Goal: Information Seeking & Learning: Check status

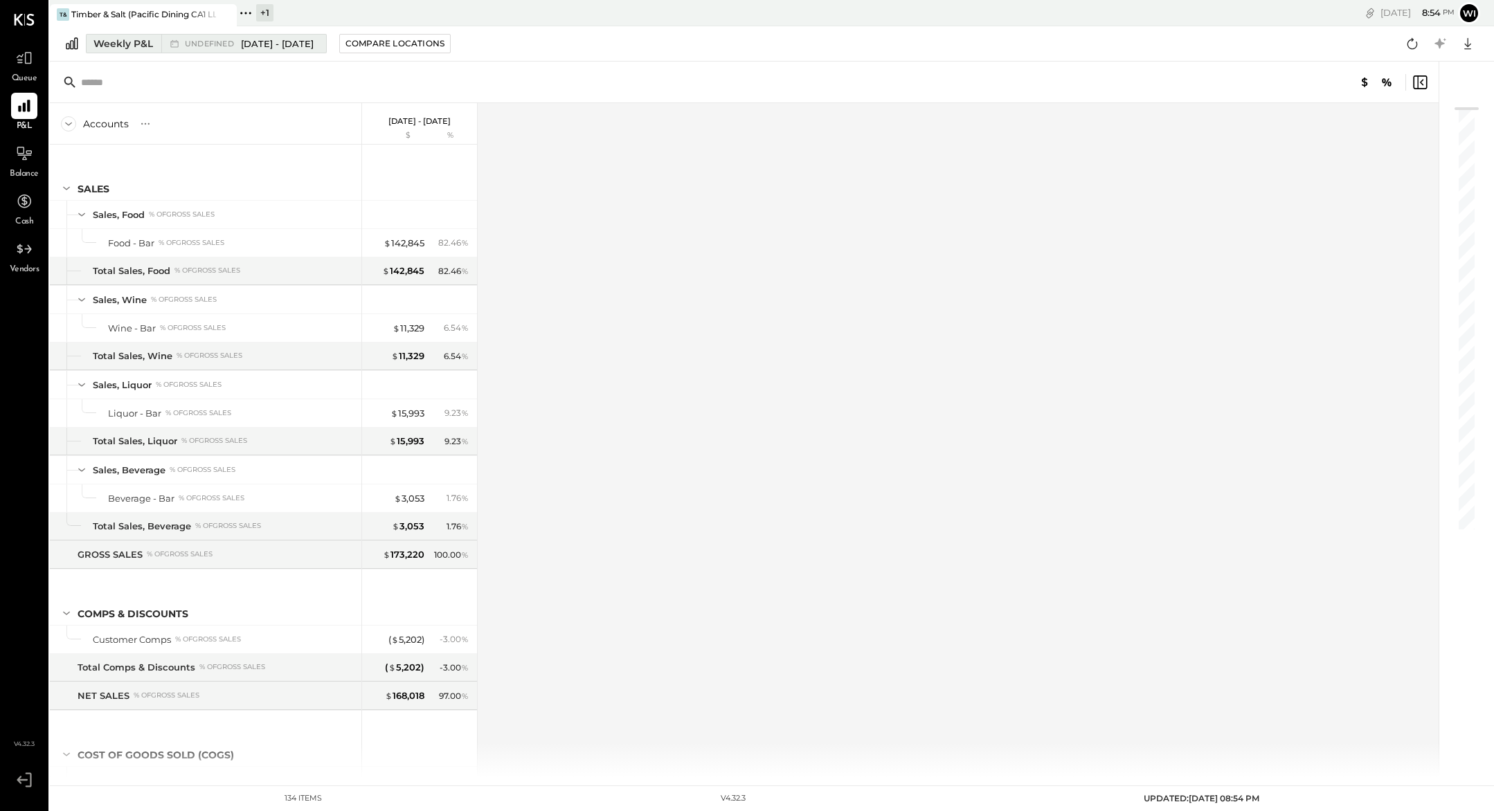
click at [264, 44] on span "[DATE] - [DATE]" at bounding box center [277, 43] width 73 height 13
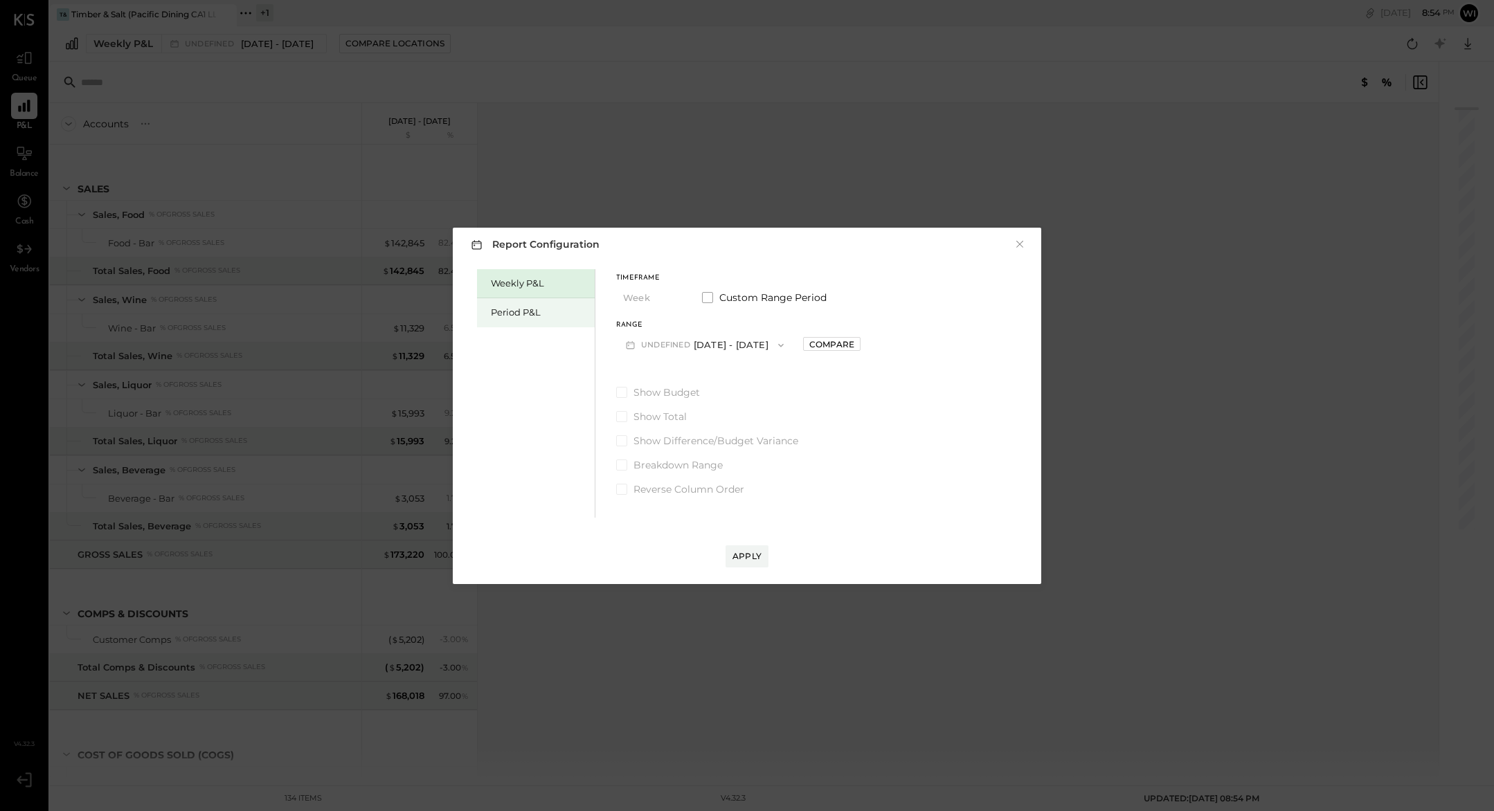
click at [542, 316] on div "Period P&L" at bounding box center [539, 312] width 97 height 13
click at [735, 346] on span "button" at bounding box center [744, 345] width 18 height 11
click at [700, 351] on span "[DATE] - [DATE]" at bounding box center [682, 347] width 66 height 12
click at [758, 557] on div "Apply" at bounding box center [746, 556] width 29 height 12
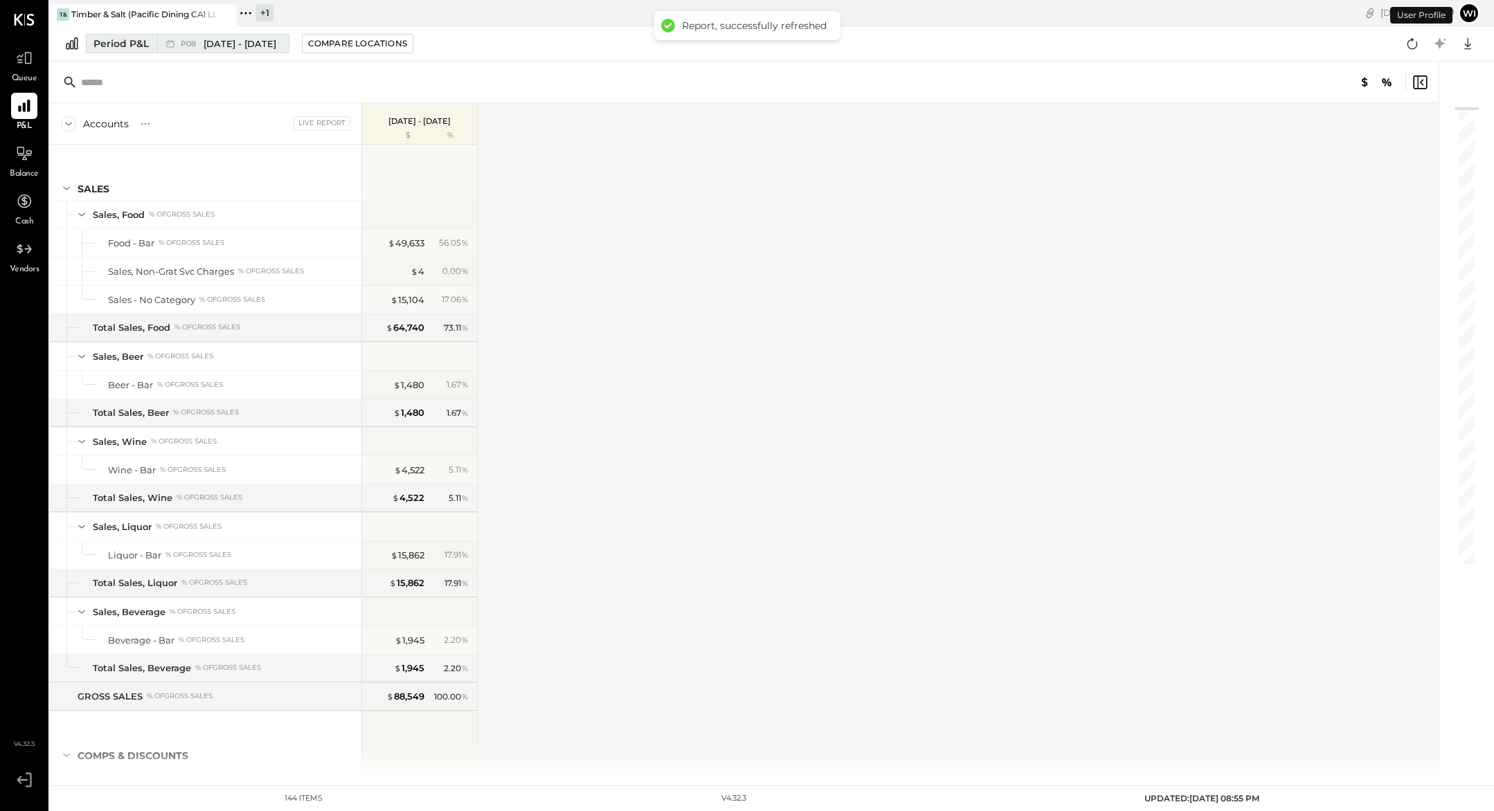
click at [221, 42] on span "[DATE] - [DATE]" at bounding box center [239, 43] width 73 height 13
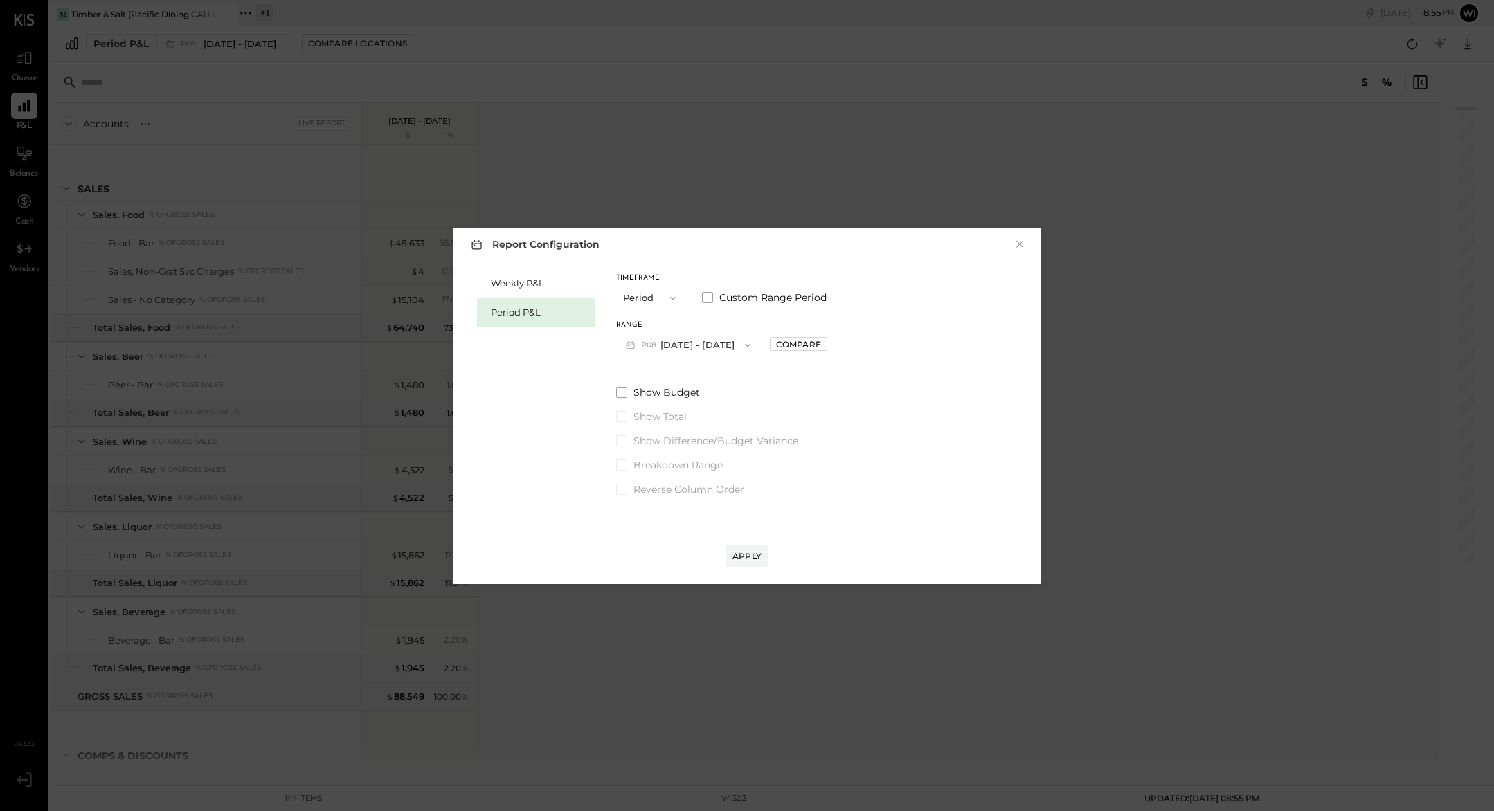
click at [703, 352] on button "P08 [DATE] - [DATE]" at bounding box center [688, 345] width 144 height 26
click at [694, 380] on span "[DATE] - [DATE]" at bounding box center [682, 376] width 66 height 12
click at [750, 547] on button "Apply" at bounding box center [746, 556] width 43 height 22
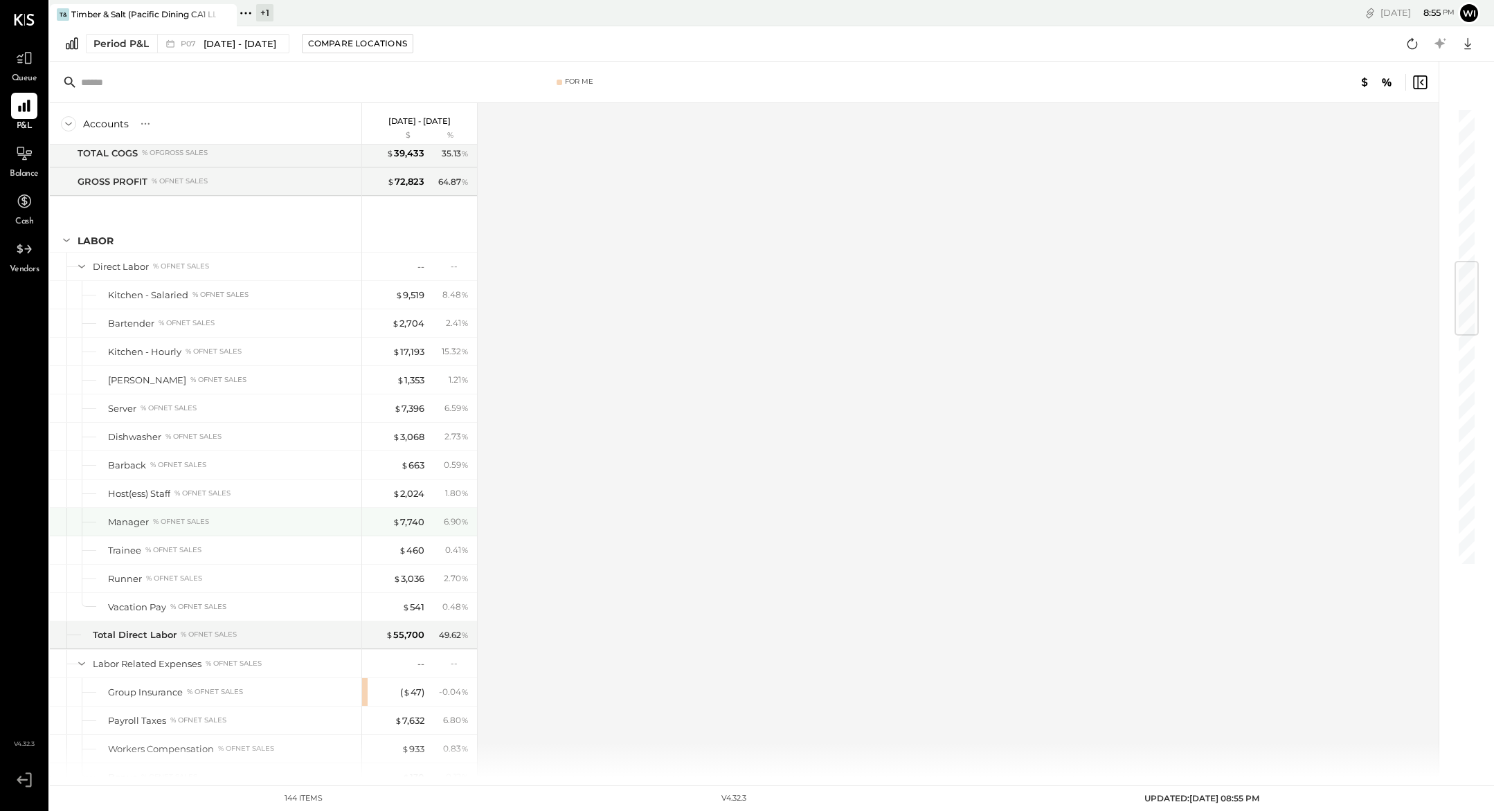
scroll to position [1391, 0]
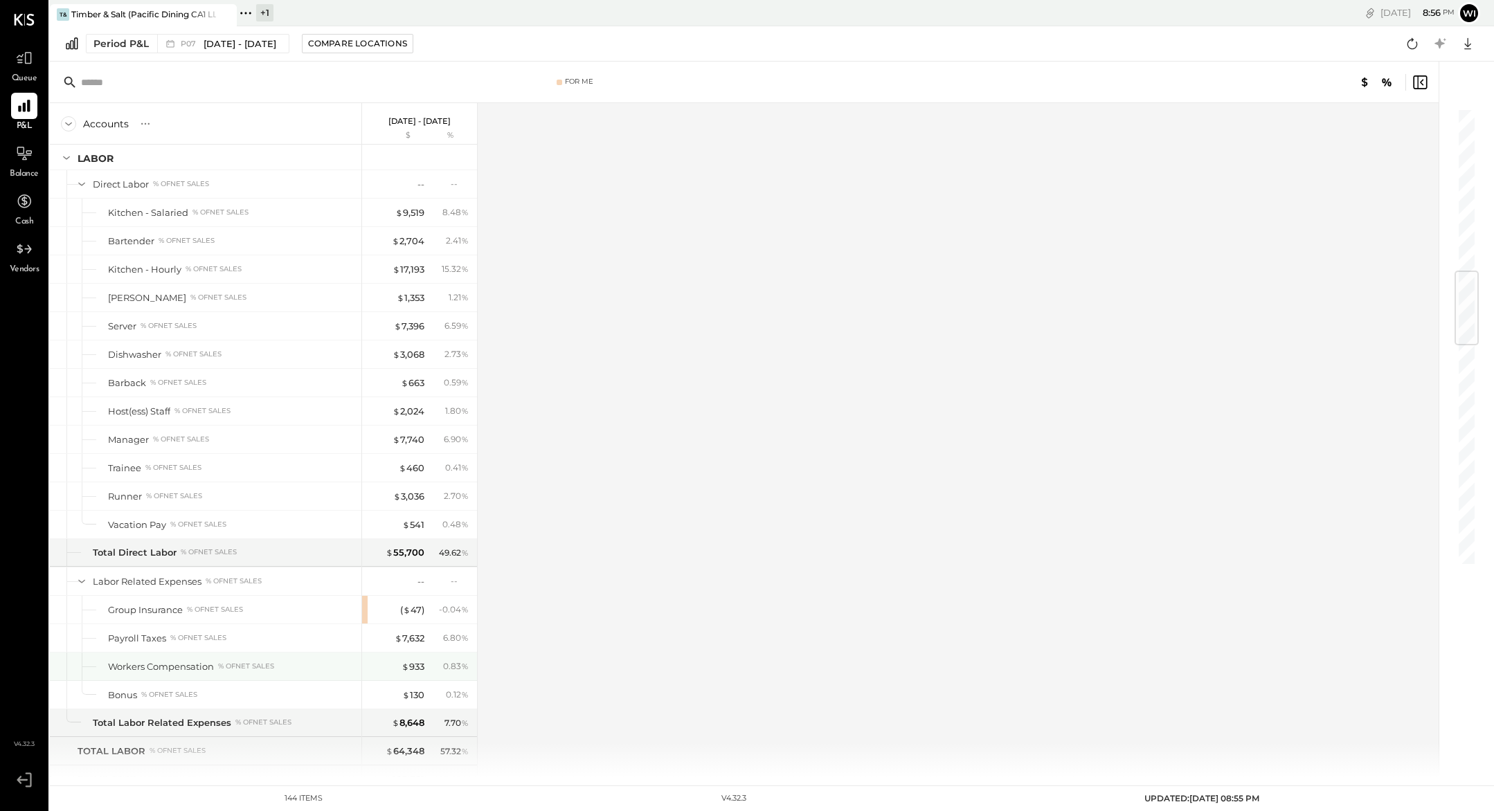
click at [228, 669] on div "% of NET SALES" at bounding box center [246, 667] width 56 height 10
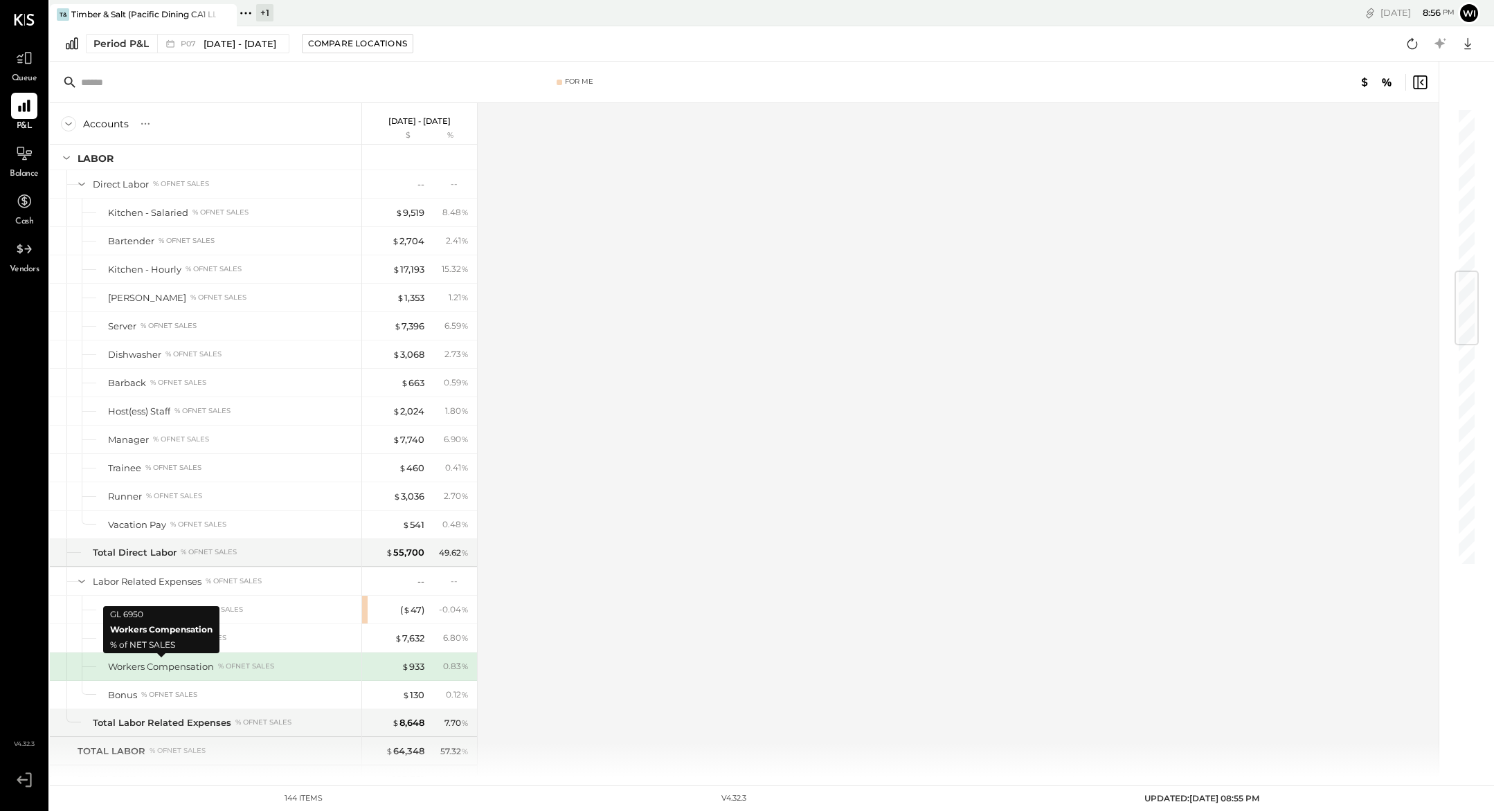
click at [321, 664] on div "Workers Compensation % of NET SALES" at bounding box center [232, 666] width 248 height 13
click at [400, 667] on div "$ 933" at bounding box center [396, 666] width 55 height 13
click at [416, 667] on div "$ 933" at bounding box center [412, 666] width 23 height 13
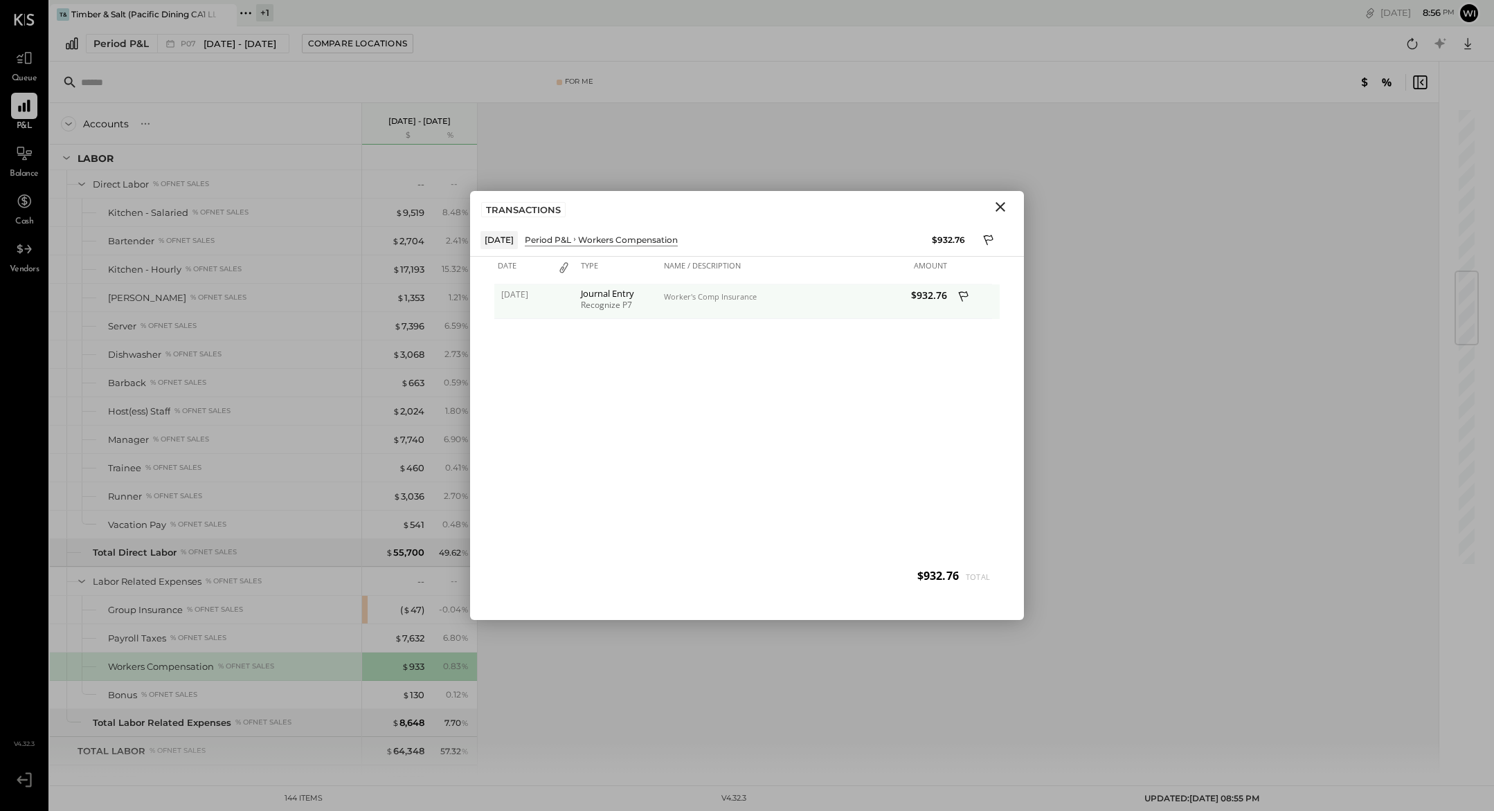
click at [718, 299] on div "Worker's Comp Insurance" at bounding box center [733, 297] width 138 height 10
click at [615, 307] on div "Recognize P7" at bounding box center [619, 305] width 76 height 10
click at [1000, 208] on icon "Close" at bounding box center [1000, 207] width 17 height 17
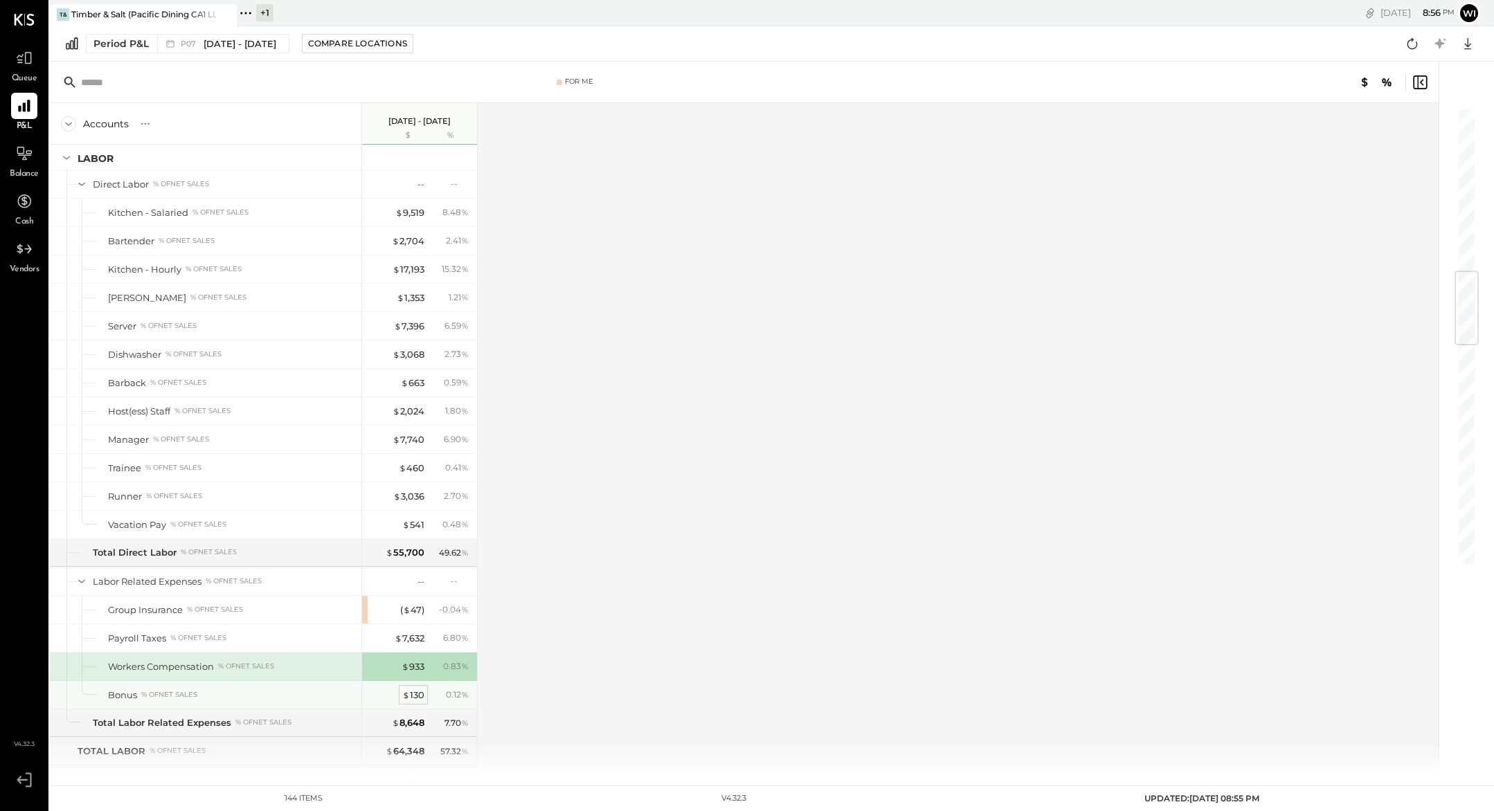
click at [412, 695] on div "$ 130" at bounding box center [413, 695] width 22 height 13
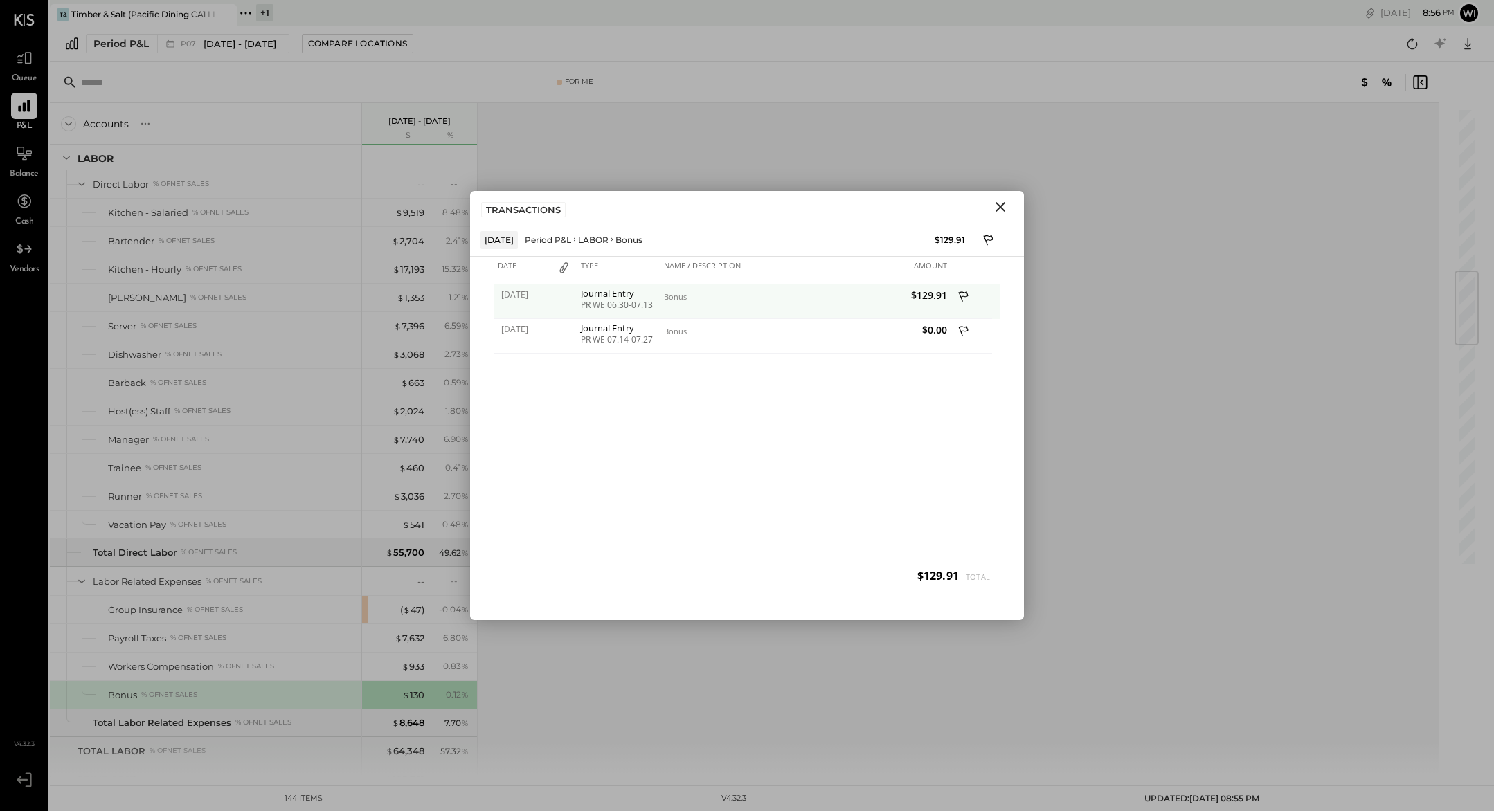
click at [616, 298] on div "Journal Entry" at bounding box center [619, 294] width 76 height 10
click at [999, 207] on icon "Close" at bounding box center [1000, 207] width 10 height 10
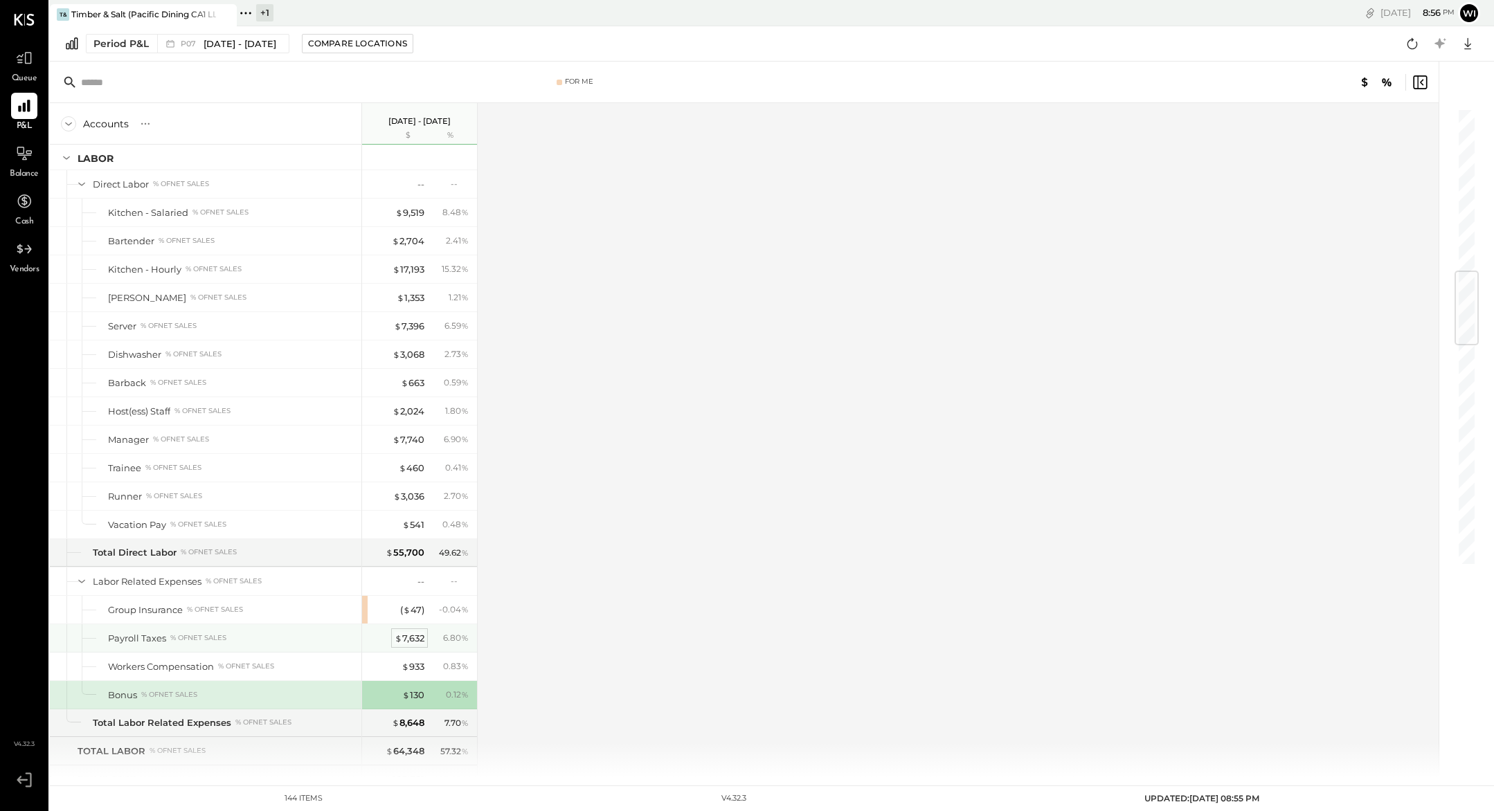
click at [406, 636] on div "$ 7,632" at bounding box center [410, 638] width 30 height 13
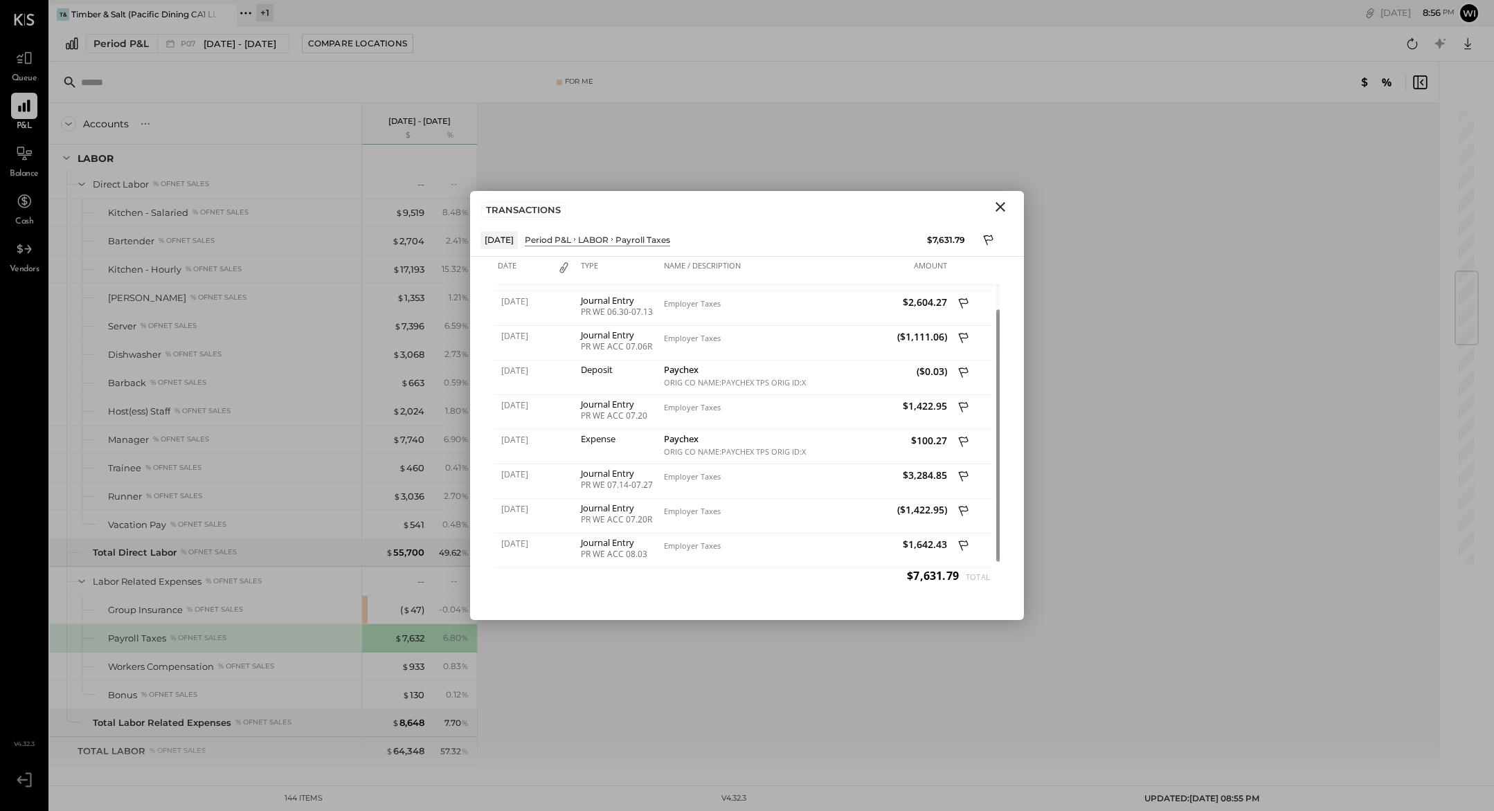
click at [1004, 209] on icon "Close" at bounding box center [1000, 207] width 17 height 17
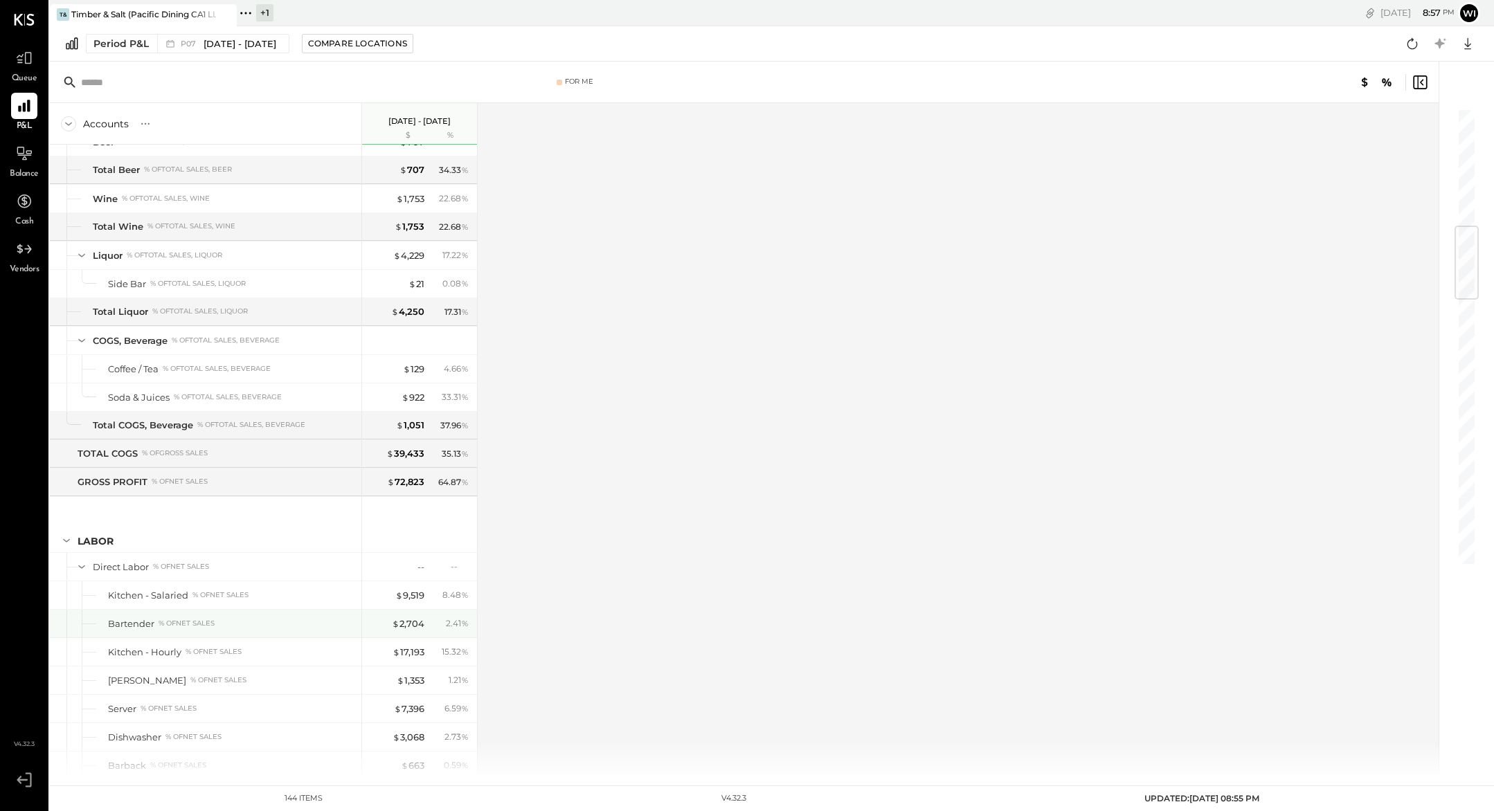
scroll to position [768, 0]
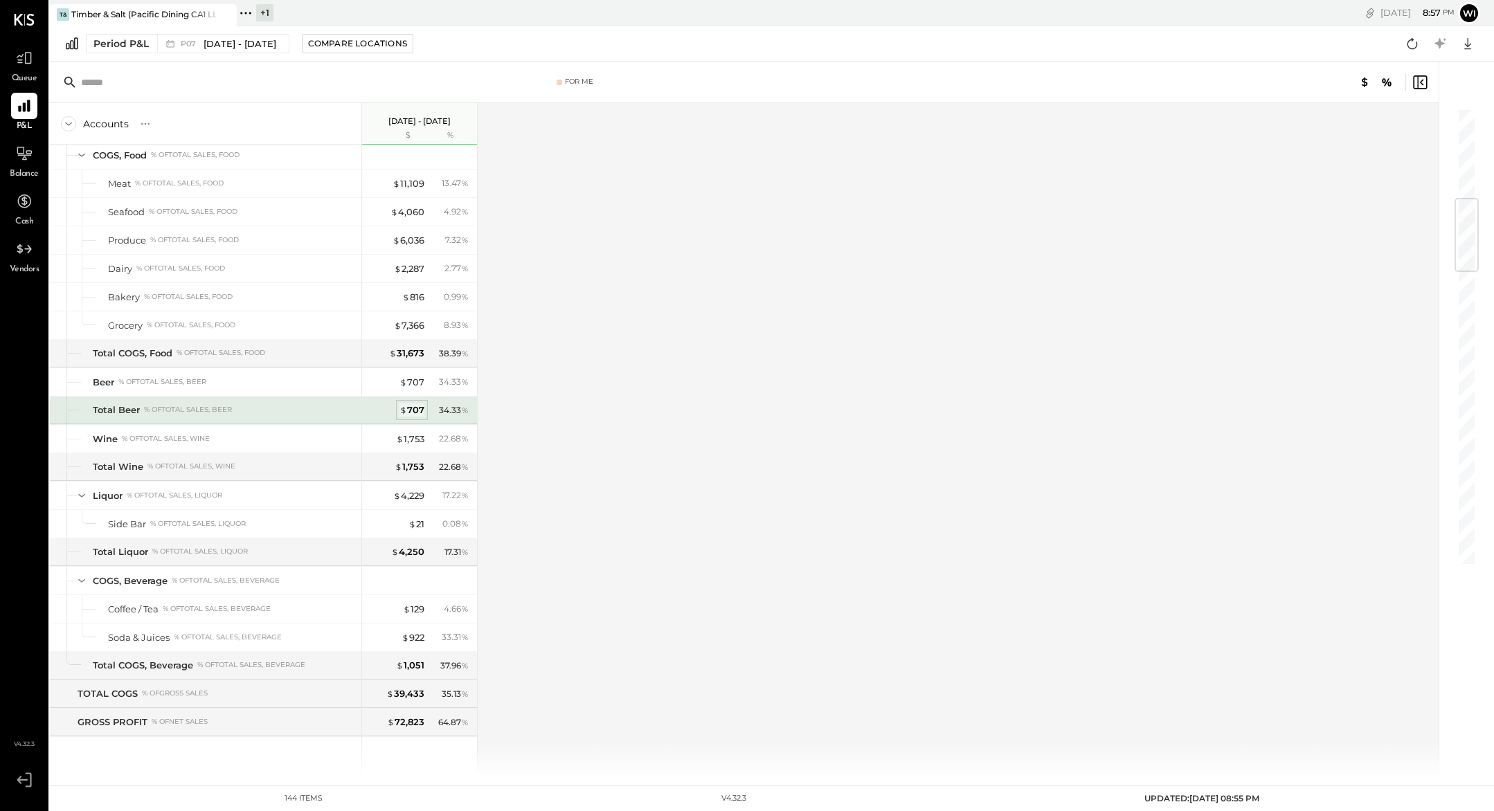
click at [408, 409] on div "$ 707" at bounding box center [411, 410] width 25 height 13
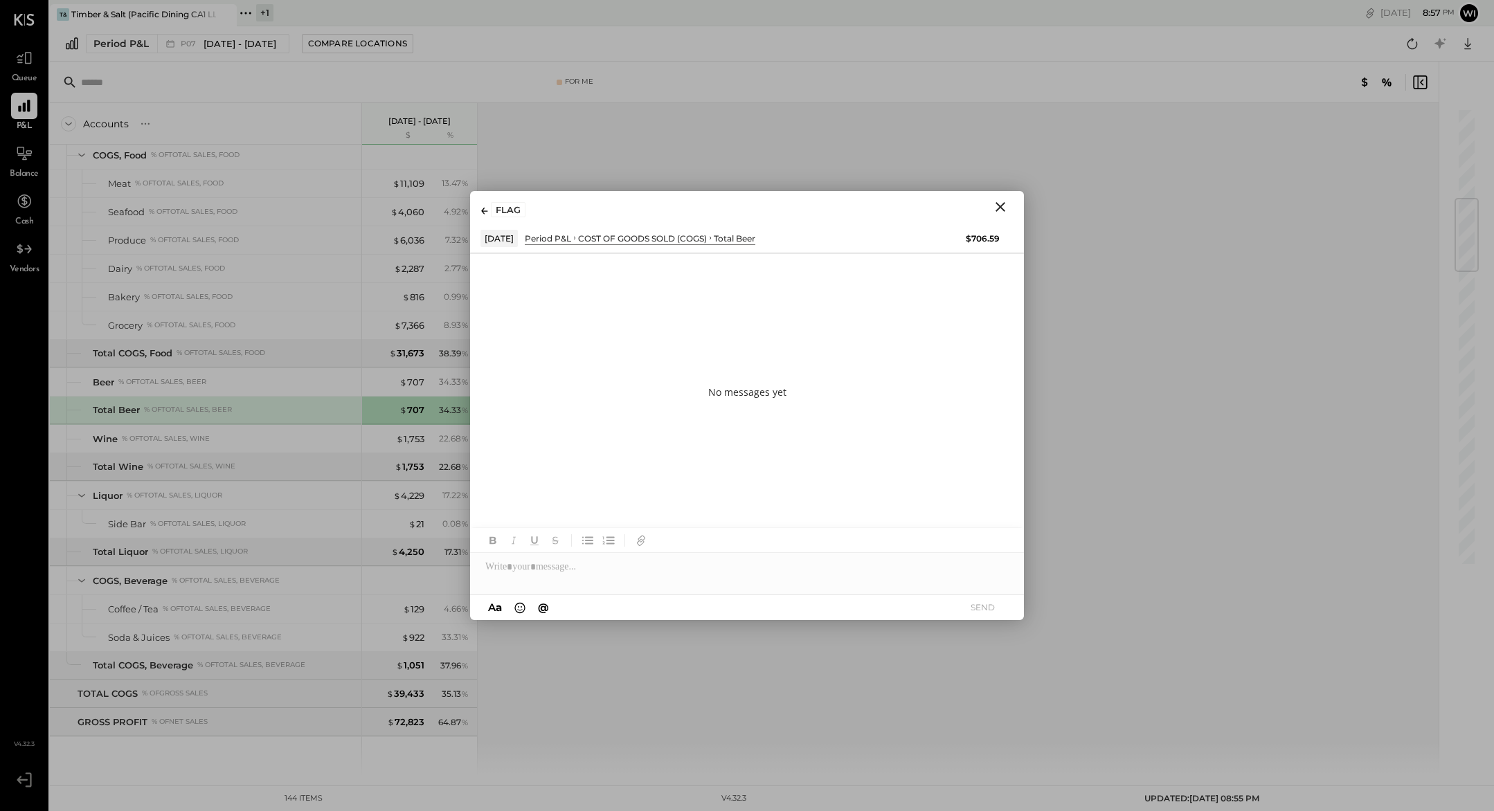
click at [1005, 203] on icon "Close" at bounding box center [1000, 207] width 17 height 17
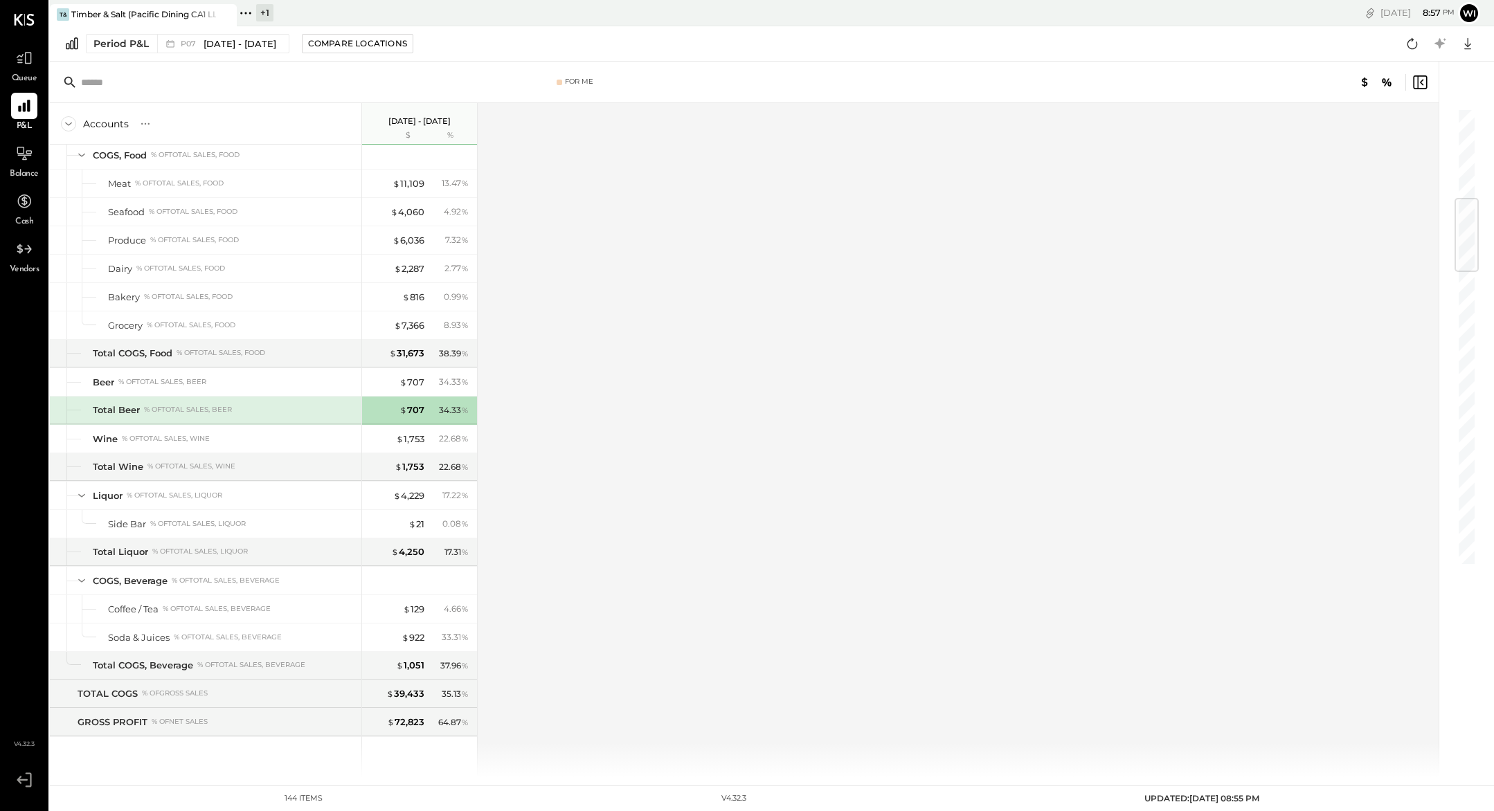
click at [392, 409] on div "$ 707" at bounding box center [396, 410] width 55 height 13
click at [410, 381] on div "$ 707" at bounding box center [411, 382] width 25 height 13
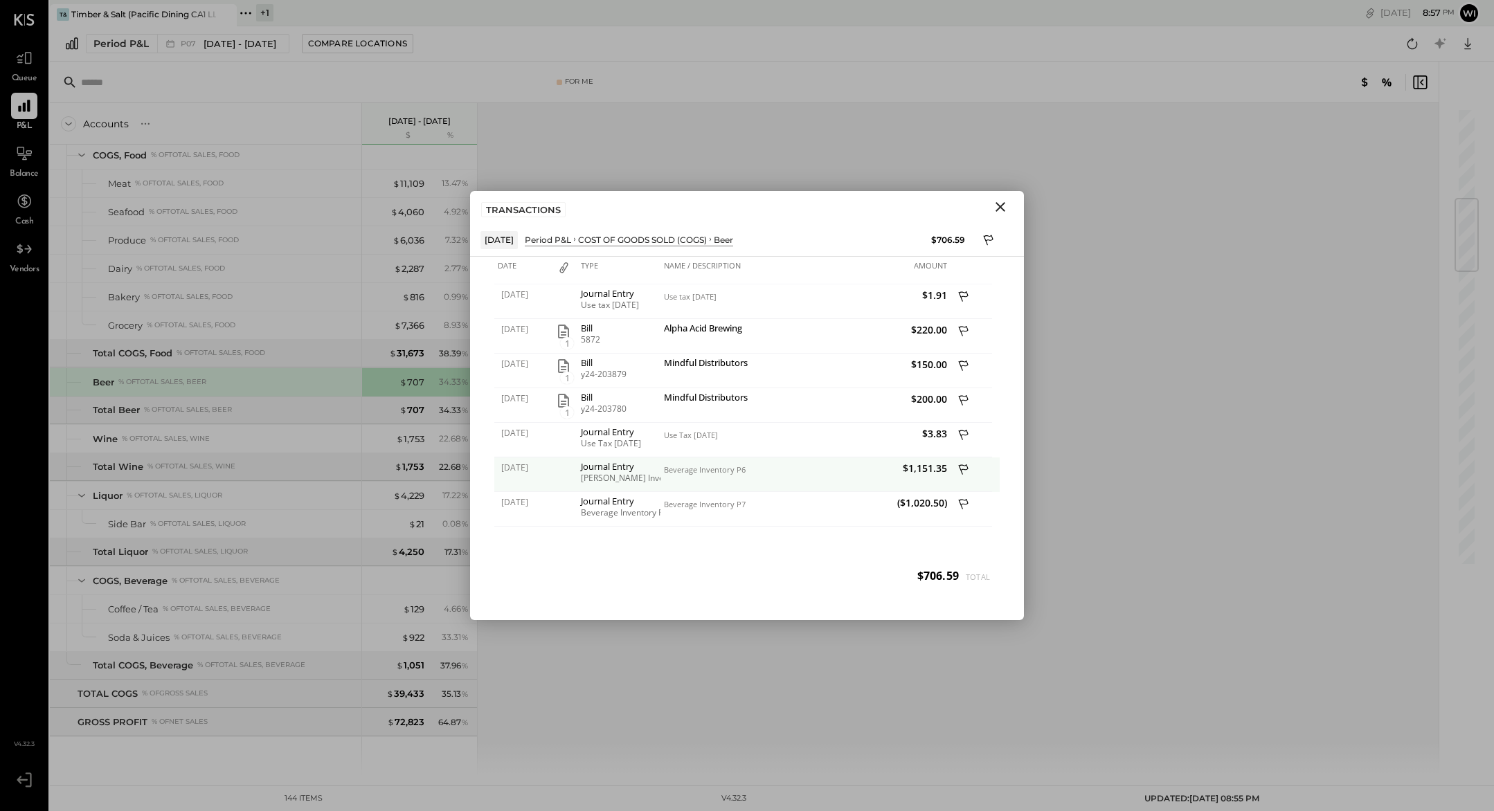
click at [703, 469] on div "Beverage Inventory P6" at bounding box center [733, 470] width 138 height 10
click at [793, 476] on div "Beverage Inventory P6" at bounding box center [732, 475] width 145 height 35
click at [1001, 206] on icon "Close" at bounding box center [1000, 207] width 10 height 10
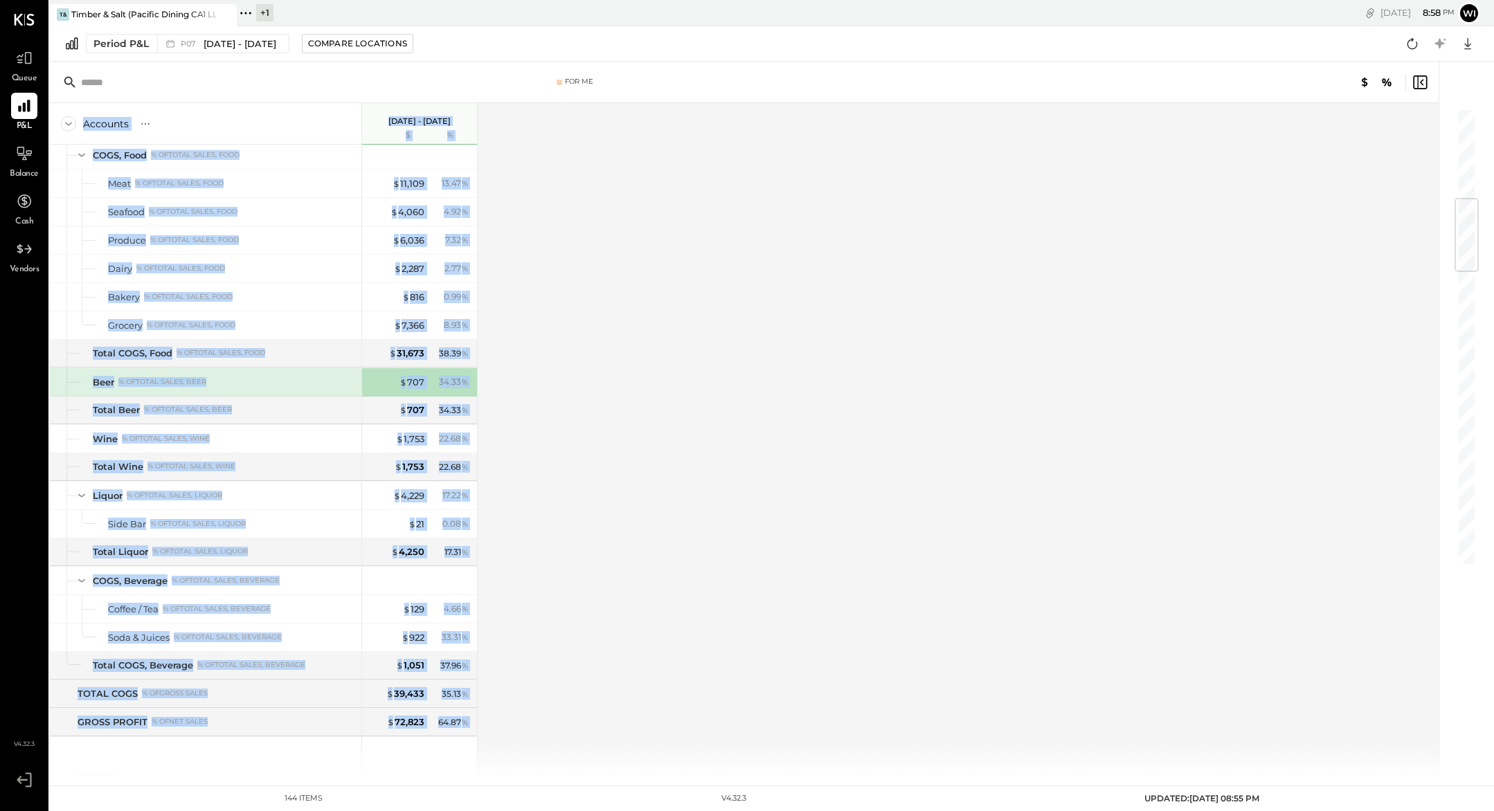
drag, startPoint x: 54, startPoint y: 103, endPoint x: 629, endPoint y: 489, distance: 692.4
click at [597, 494] on div "Accounts S % GL [DATE] - [DATE] $ % SALES Sales, Food % of GROSS SALES Food - B…" at bounding box center [745, 440] width 1391 height 674
click at [748, 482] on div "Accounts S % GL [DATE] - [DATE] $ % SALES Sales, Food % of GROSS SALES Food - B…" at bounding box center [745, 440] width 1391 height 674
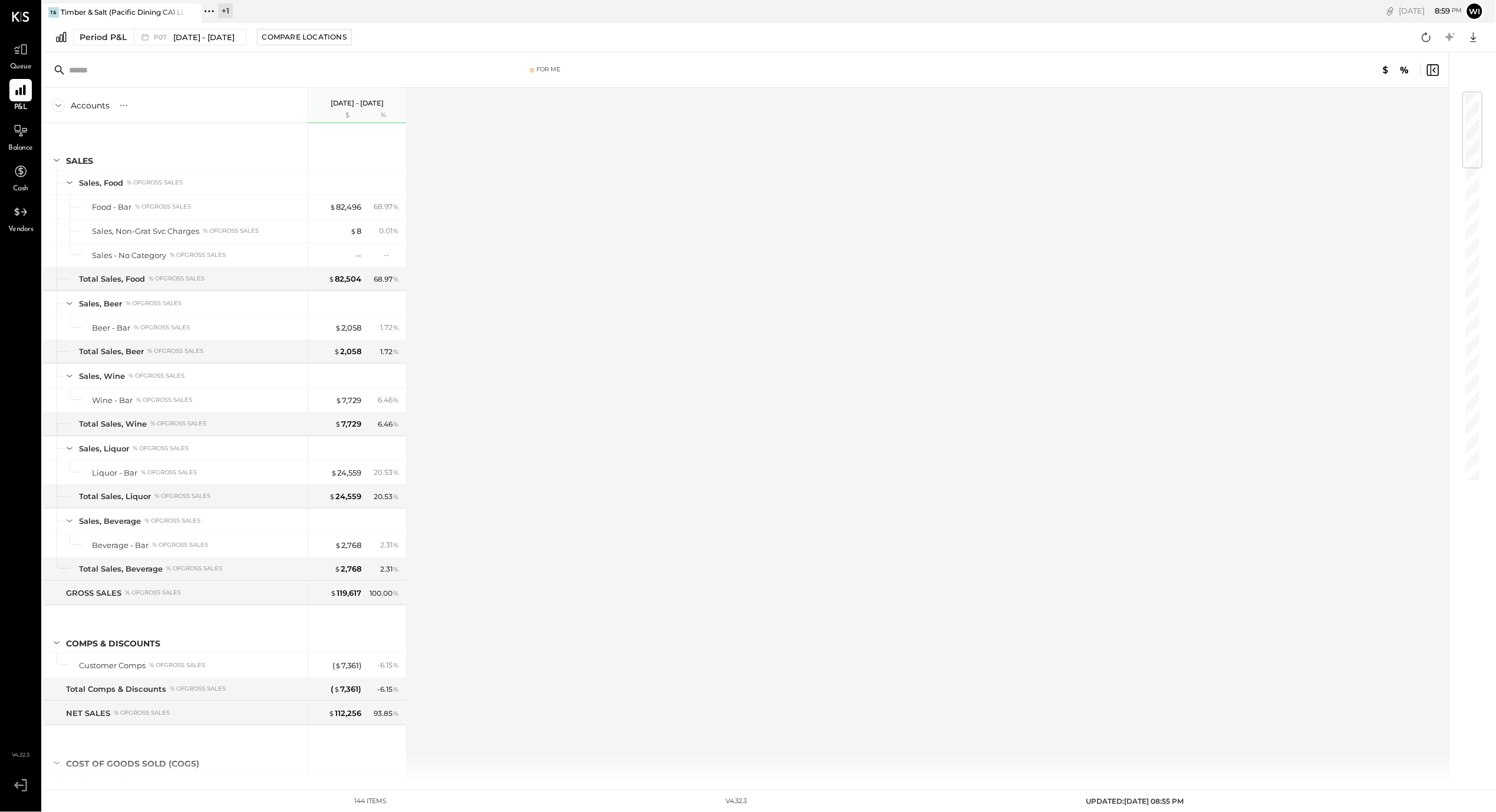
click at [497, 584] on div "Accounts S % GL [DATE] - [DATE] $ % SALES Sales, Food % of GROSS SALES Food - B…" at bounding box center [747, 435] width 1408 height 695
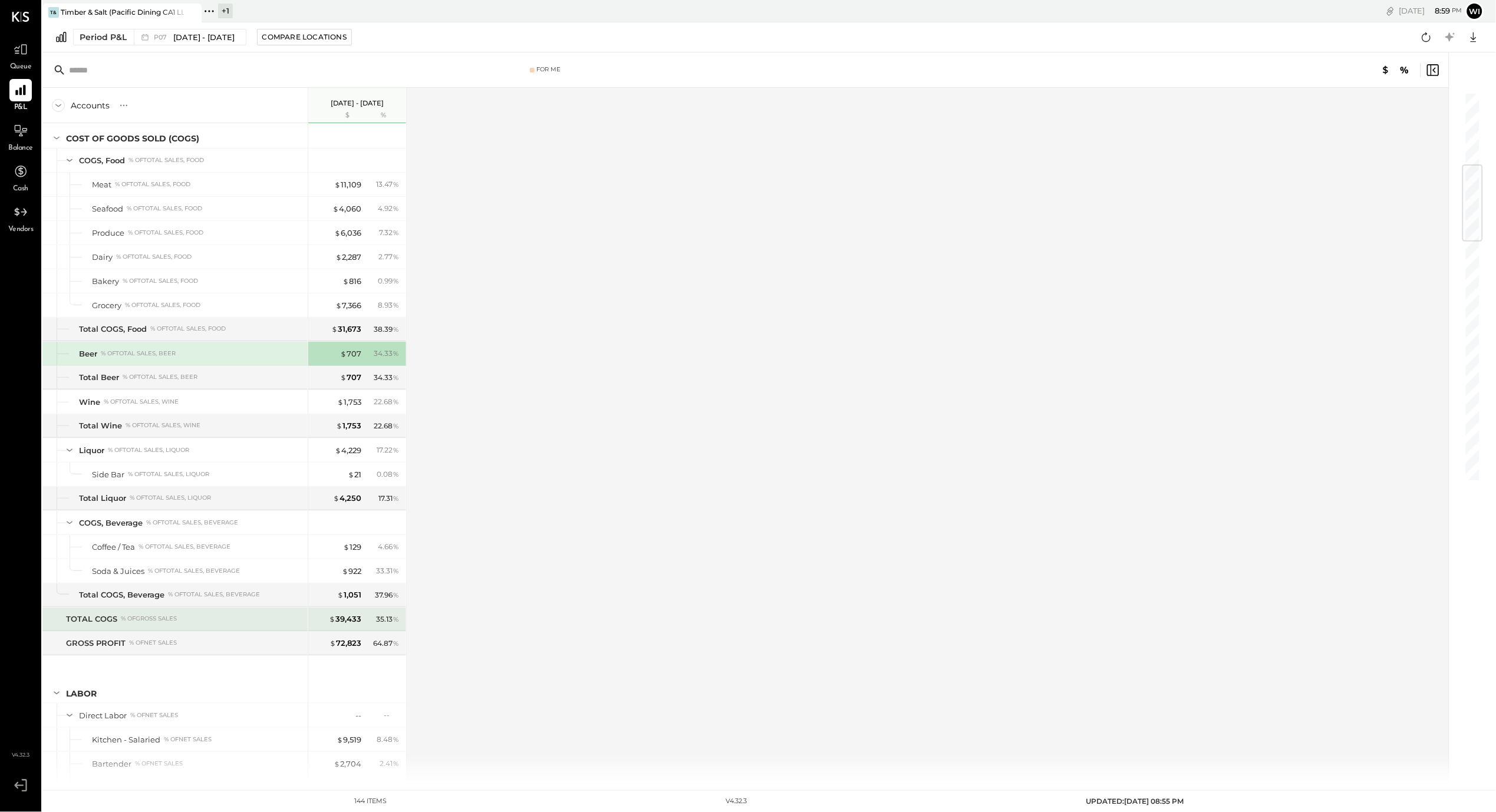
scroll to position [586, 0]
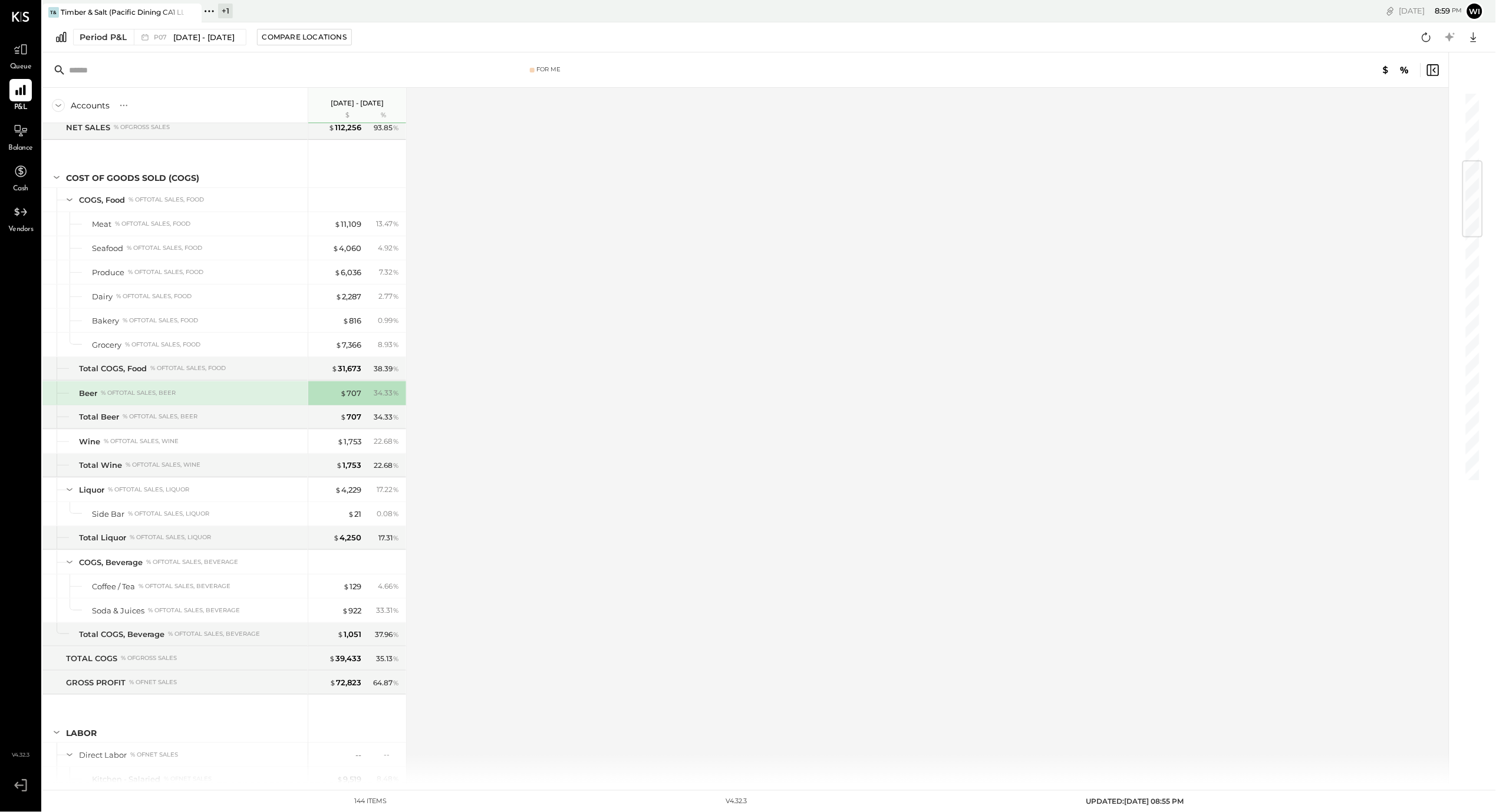
click at [482, 533] on div "Accounts S % GL [DATE] - [DATE] $ % SALES Sales, Food % of GROSS SALES Food - B…" at bounding box center [747, 435] width 1408 height 695
click at [327, 690] on div at bounding box center [358, 717] width 89 height 43
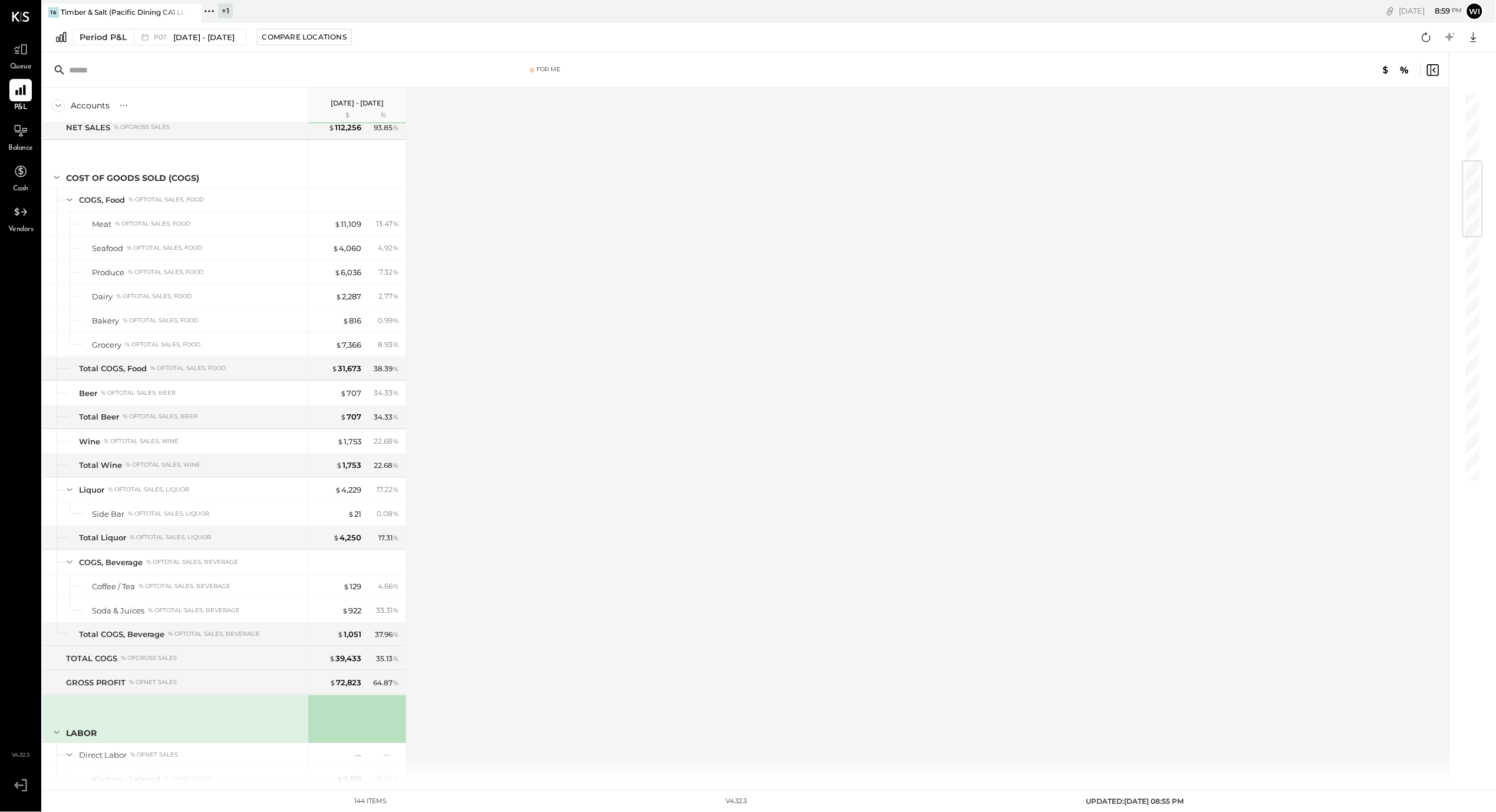
click at [588, 609] on div "Accounts S % GL [DATE] - [DATE] $ % SALES Sales, Food % of GROSS SALES Food - B…" at bounding box center [747, 435] width 1408 height 695
click at [639, 471] on div "Accounts S % GL [DATE] - [DATE] $ % SALES Sales, Food % of GROSS SALES Food - B…" at bounding box center [747, 435] width 1408 height 695
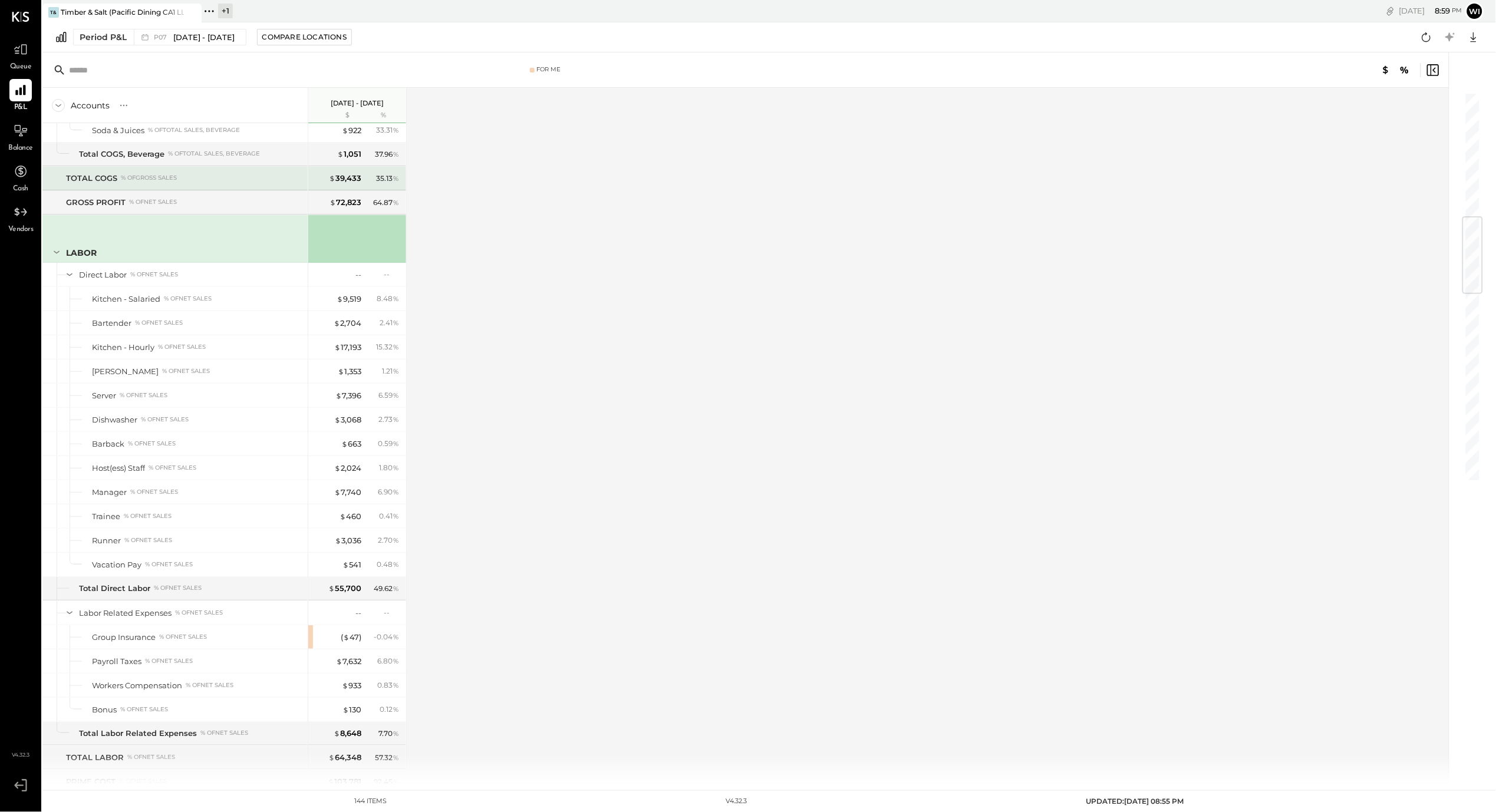
scroll to position [1143, 0]
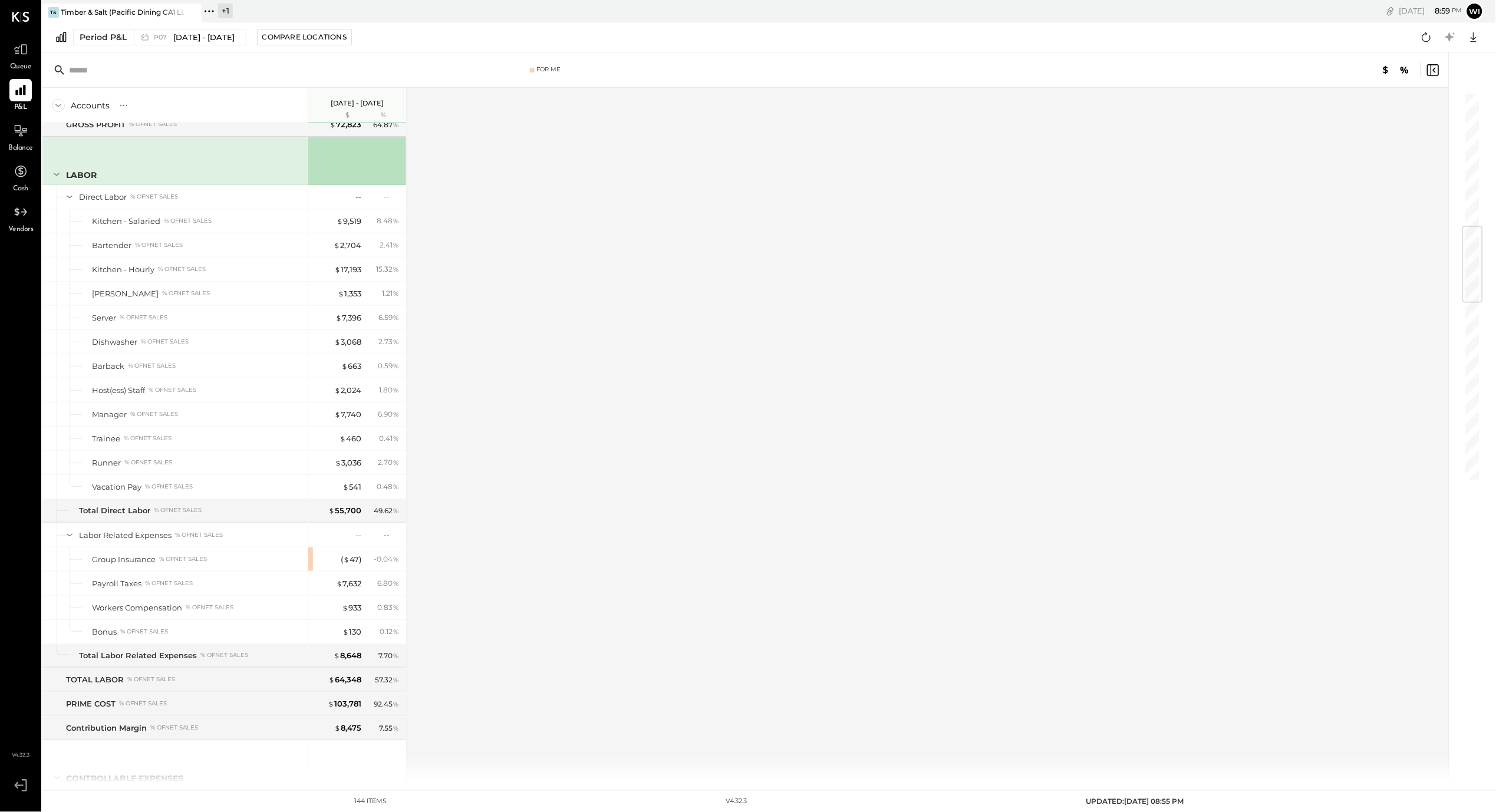
click at [794, 458] on div "Accounts S % GL [DATE] - [DATE] $ % SALES Sales, Food % of GROSS SALES Food - B…" at bounding box center [747, 435] width 1408 height 695
drag, startPoint x: 308, startPoint y: 102, endPoint x: 297, endPoint y: 108, distance: 12.5
click at [257, 112] on div "Accounts S % GL [DATE] - [DATE] $ %" at bounding box center [225, 106] width 364 height 36
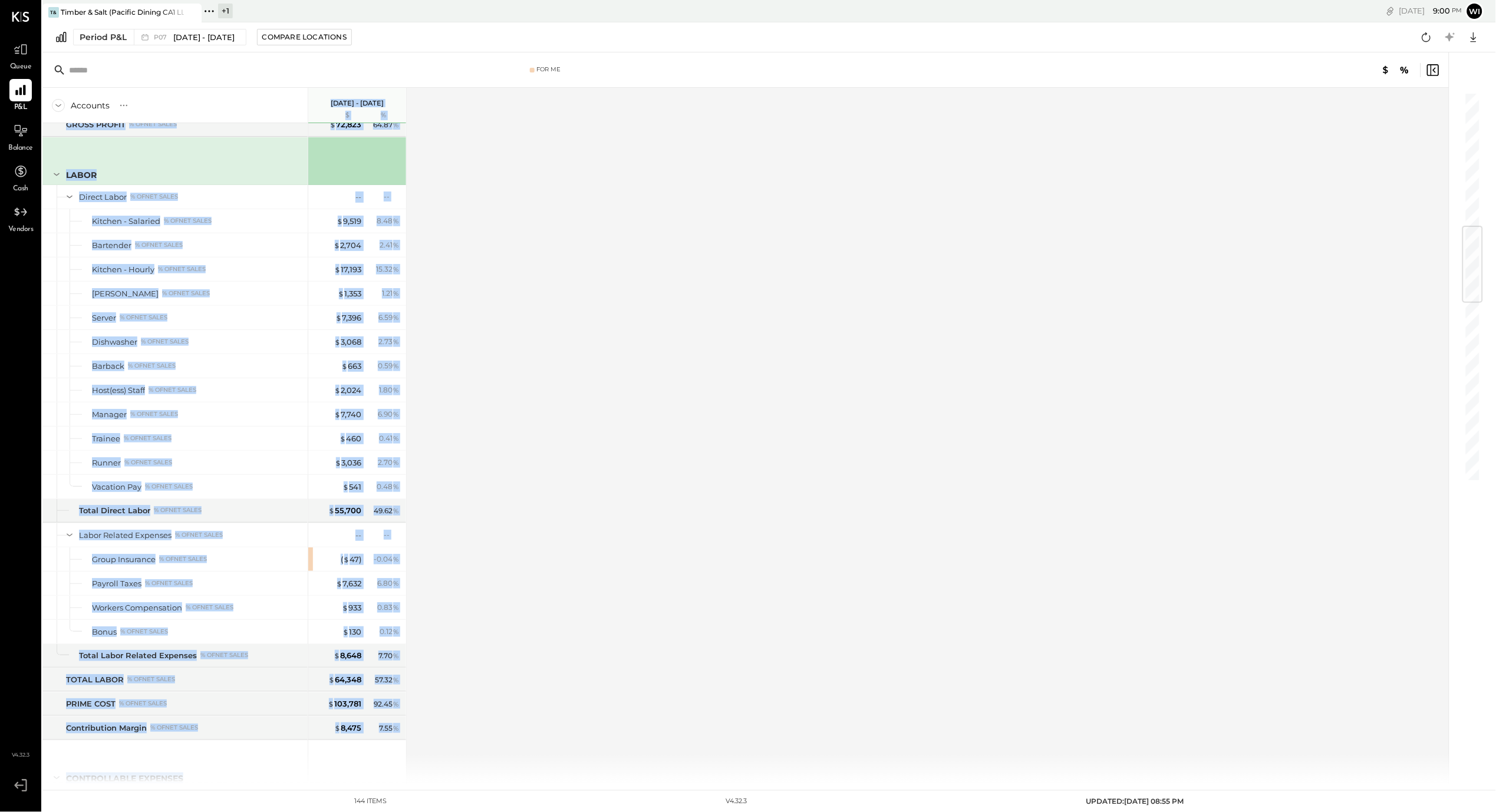
drag, startPoint x: 306, startPoint y: 108, endPoint x: 709, endPoint y: 254, distance: 428.6
click at [700, 246] on div "Accounts S % GL [DATE] - [DATE] $ % SALES Sales, Food % of GROSS SALES Food - B…" at bounding box center [747, 435] width 1408 height 695
click at [710, 257] on div "Accounts S % GL [DATE] - [DATE] $ % SALES Sales, Food % of GROSS SALES Food - B…" at bounding box center [747, 435] width 1408 height 695
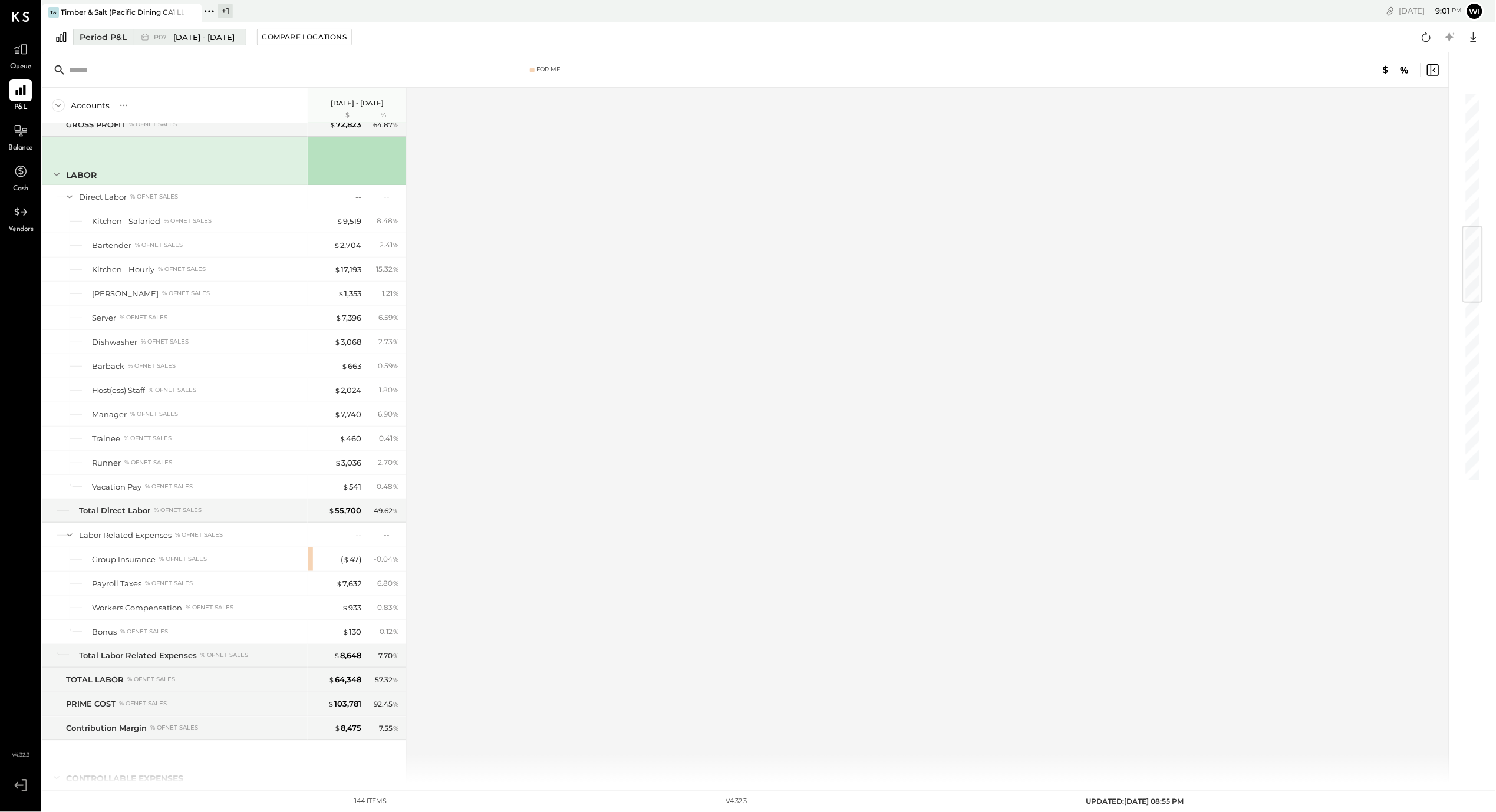
click at [214, 43] on div "P07 [DATE] - [DATE]" at bounding box center [186, 37] width 106 height 15
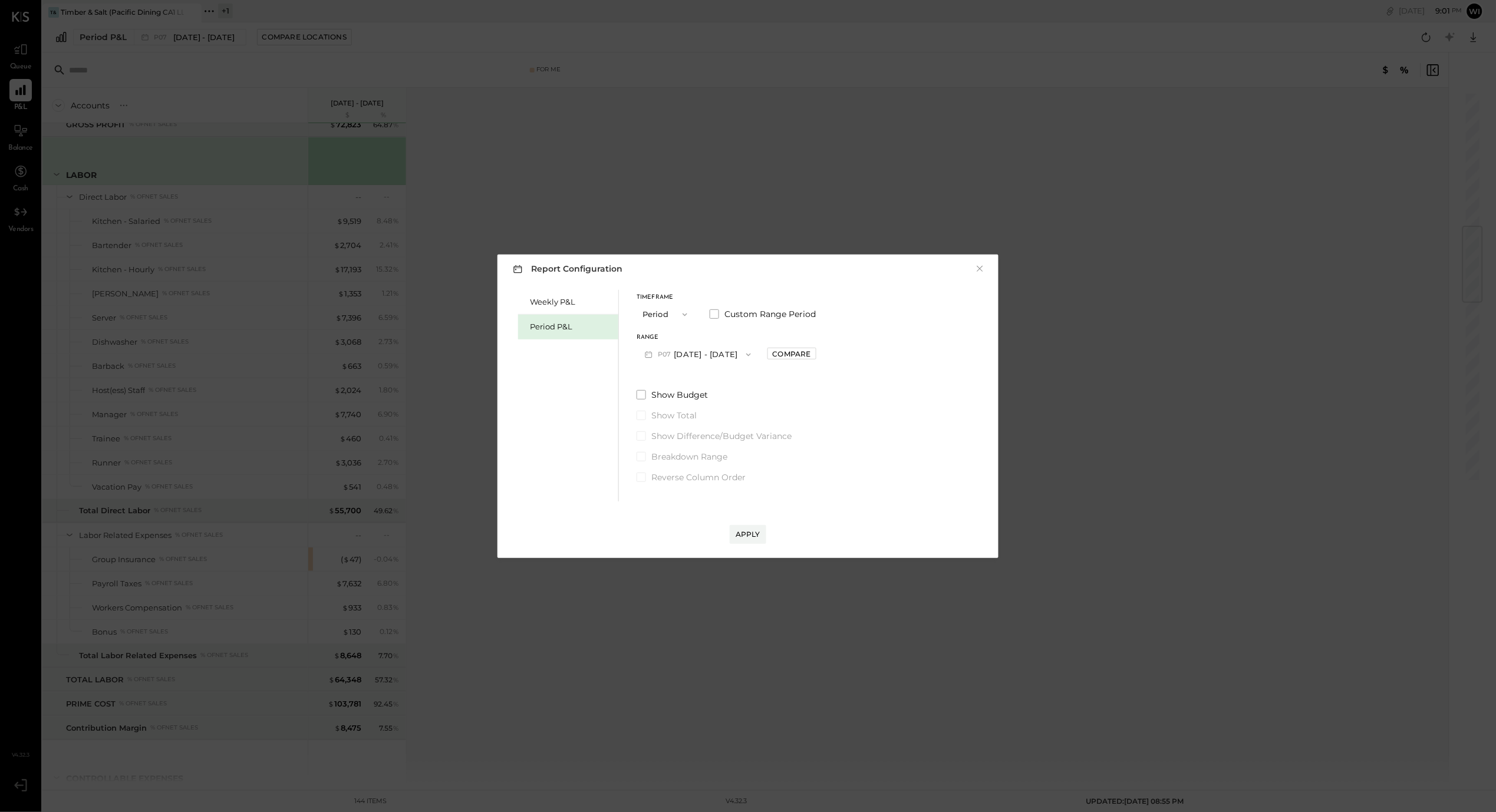
click at [724, 346] on button "P07 [DATE] - [DATE]" at bounding box center [698, 355] width 123 height 22
click at [733, 353] on div "P08 [DATE] - [DATE]" at bounding box center [704, 356] width 135 height 25
click at [753, 536] on div "Apply" at bounding box center [748, 535] width 25 height 10
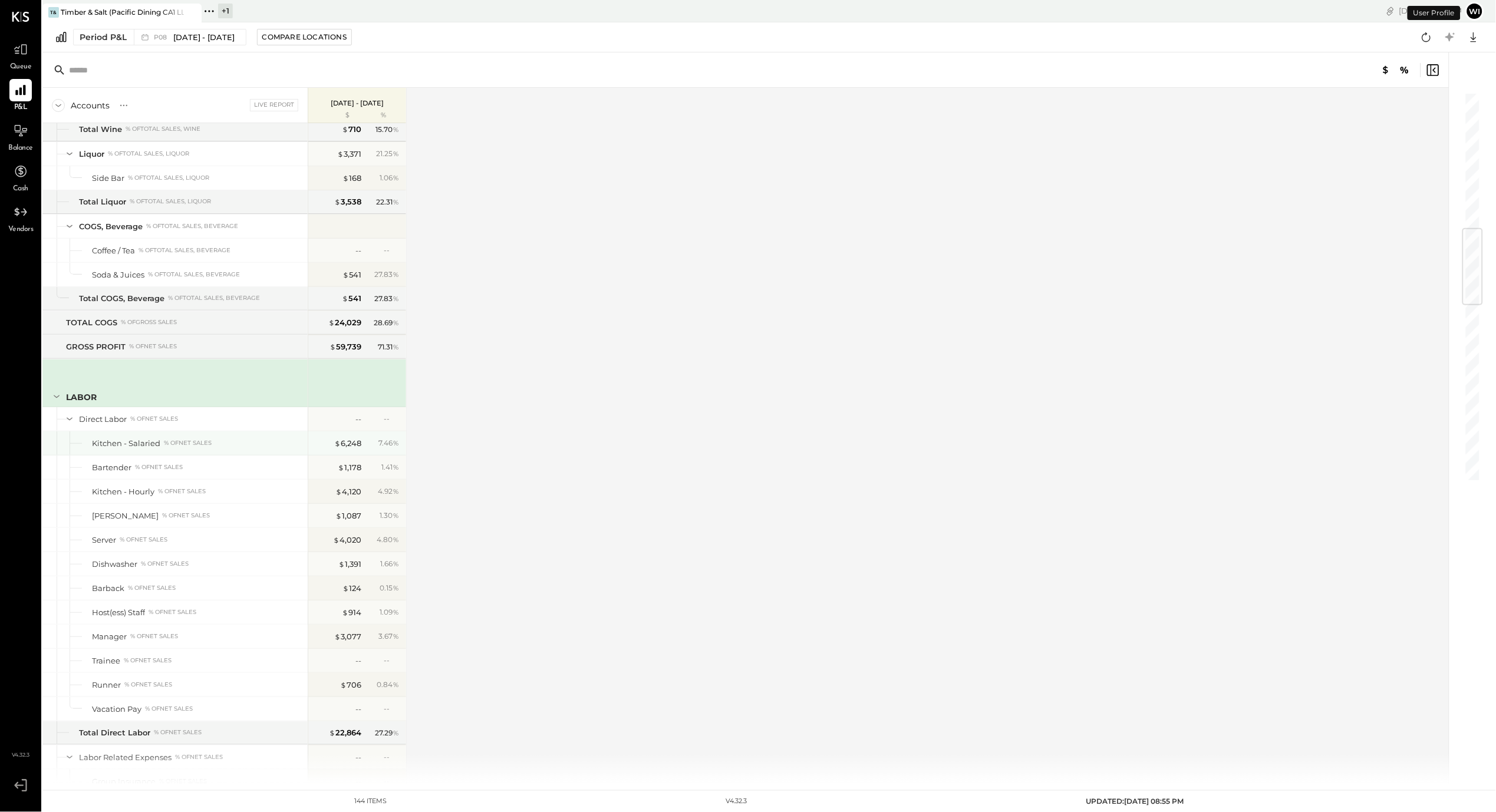
scroll to position [1166, 0]
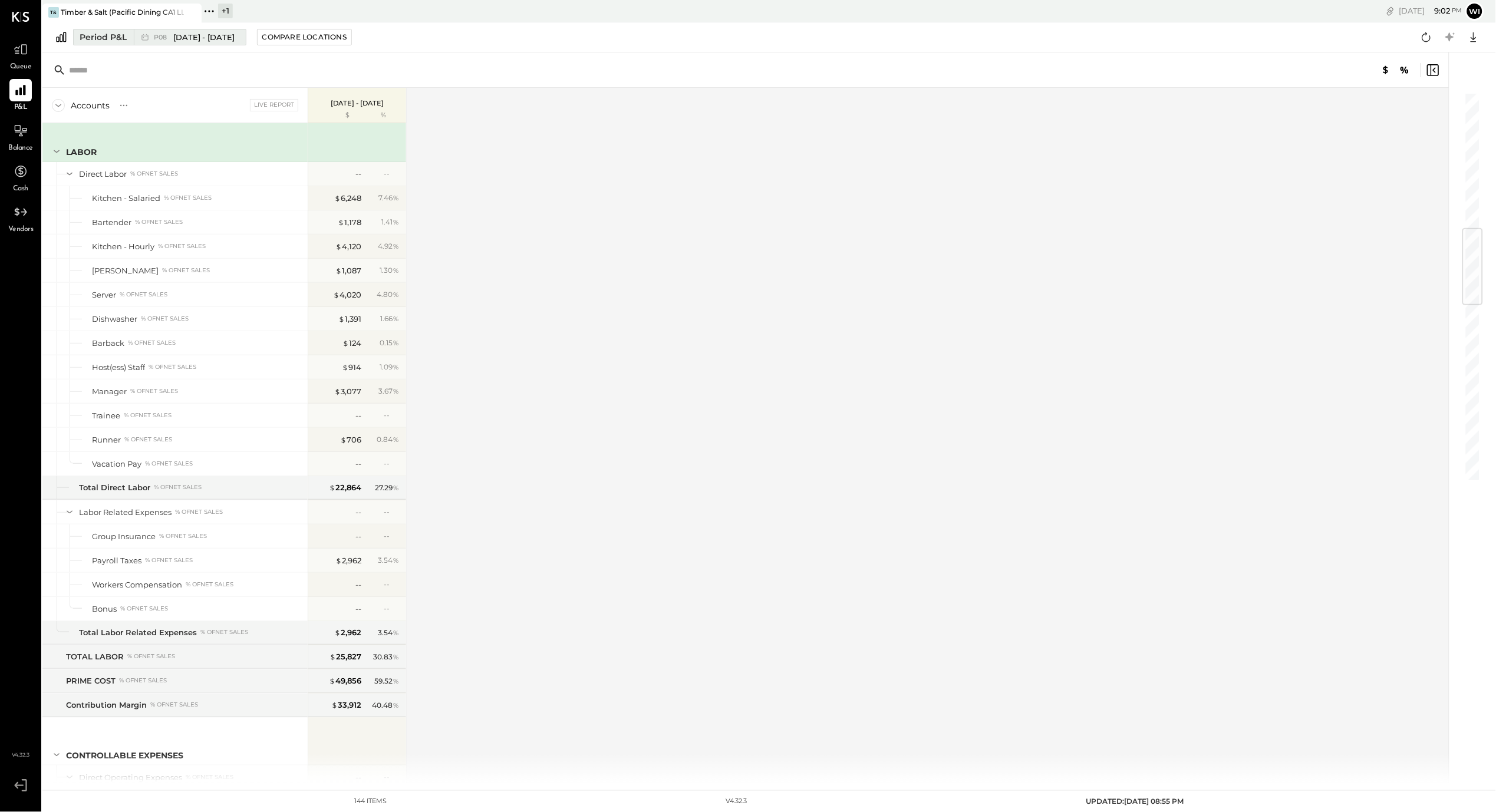
click at [183, 37] on span "[DATE] - [DATE]" at bounding box center [203, 37] width 62 height 11
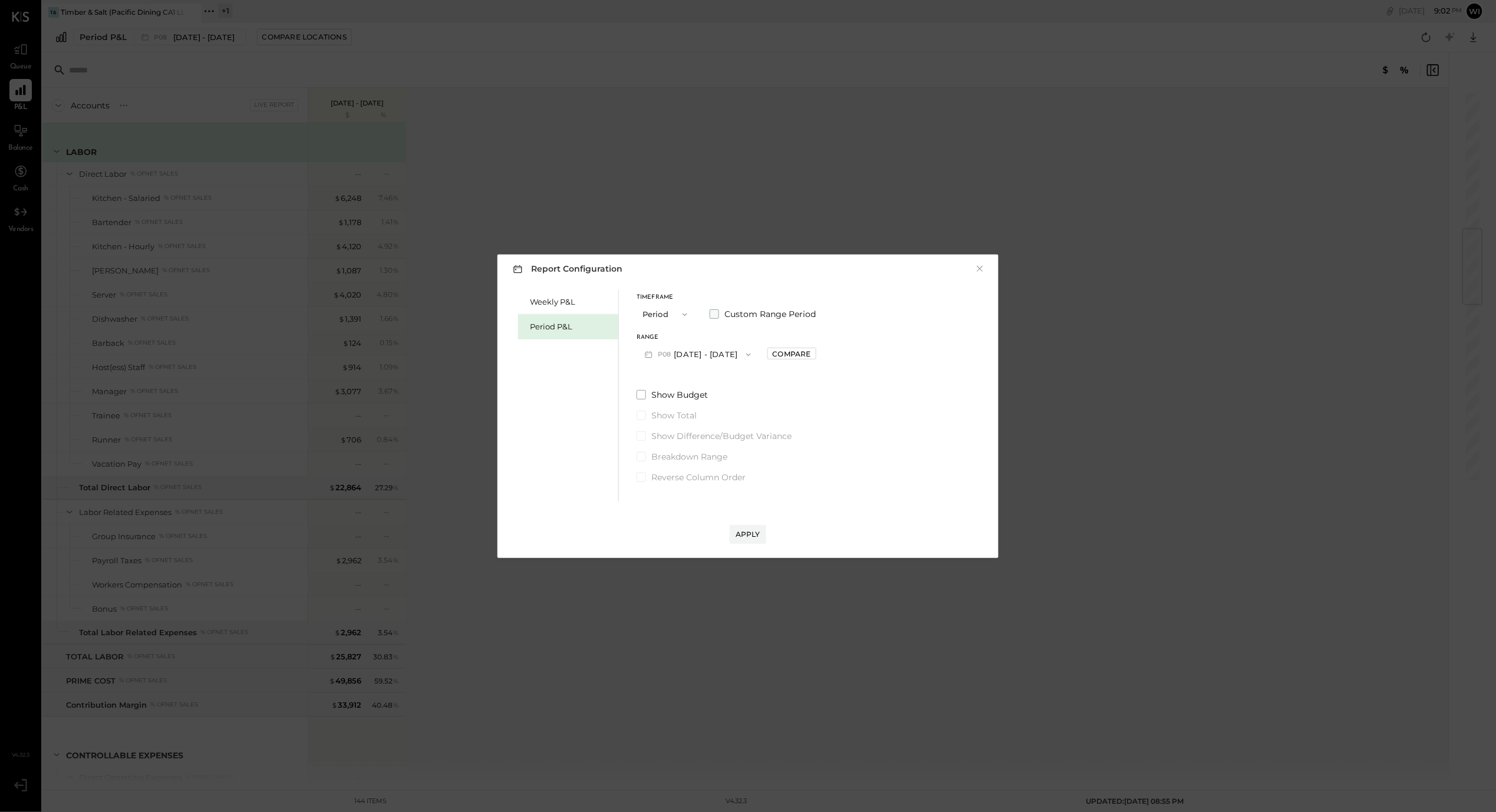
click at [757, 316] on span "Custom Range Period" at bounding box center [770, 314] width 91 height 12
click at [695, 355] on button "[DATE]" at bounding box center [672, 355] width 70 height 22
click at [926, 362] on div "Weekly P&L Period P&L Timeframe Period Custom Range Period Start Date [DATE] En…" at bounding box center [748, 394] width 478 height 214
click at [679, 315] on span "button" at bounding box center [682, 314] width 15 height 9
click at [913, 326] on div "Weekly P&L Period P&L Timeframe Period Period Quarter YTD Year Custom Range Per…" at bounding box center [748, 394] width 478 height 214
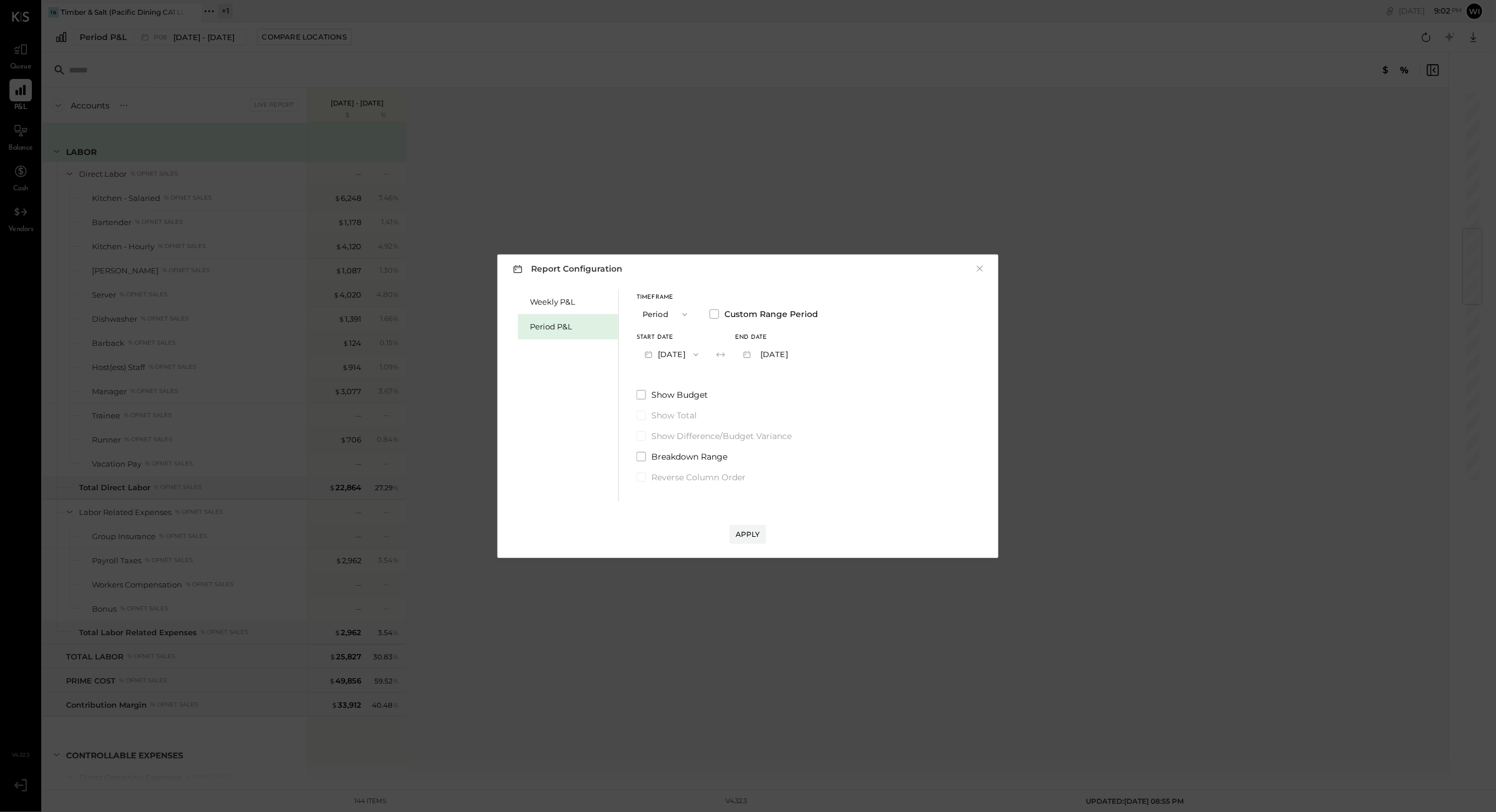
click at [693, 352] on button "[DATE]" at bounding box center [672, 355] width 70 height 22
click at [702, 363] on div "[DATE]" at bounding box center [686, 356] width 99 height 25
click at [794, 354] on button "[DATE]" at bounding box center [764, 355] width 59 height 22
click at [774, 359] on span "[DATE]" at bounding box center [761, 356] width 25 height 10
click at [576, 305] on div "Weekly P&L" at bounding box center [570, 301] width 83 height 11
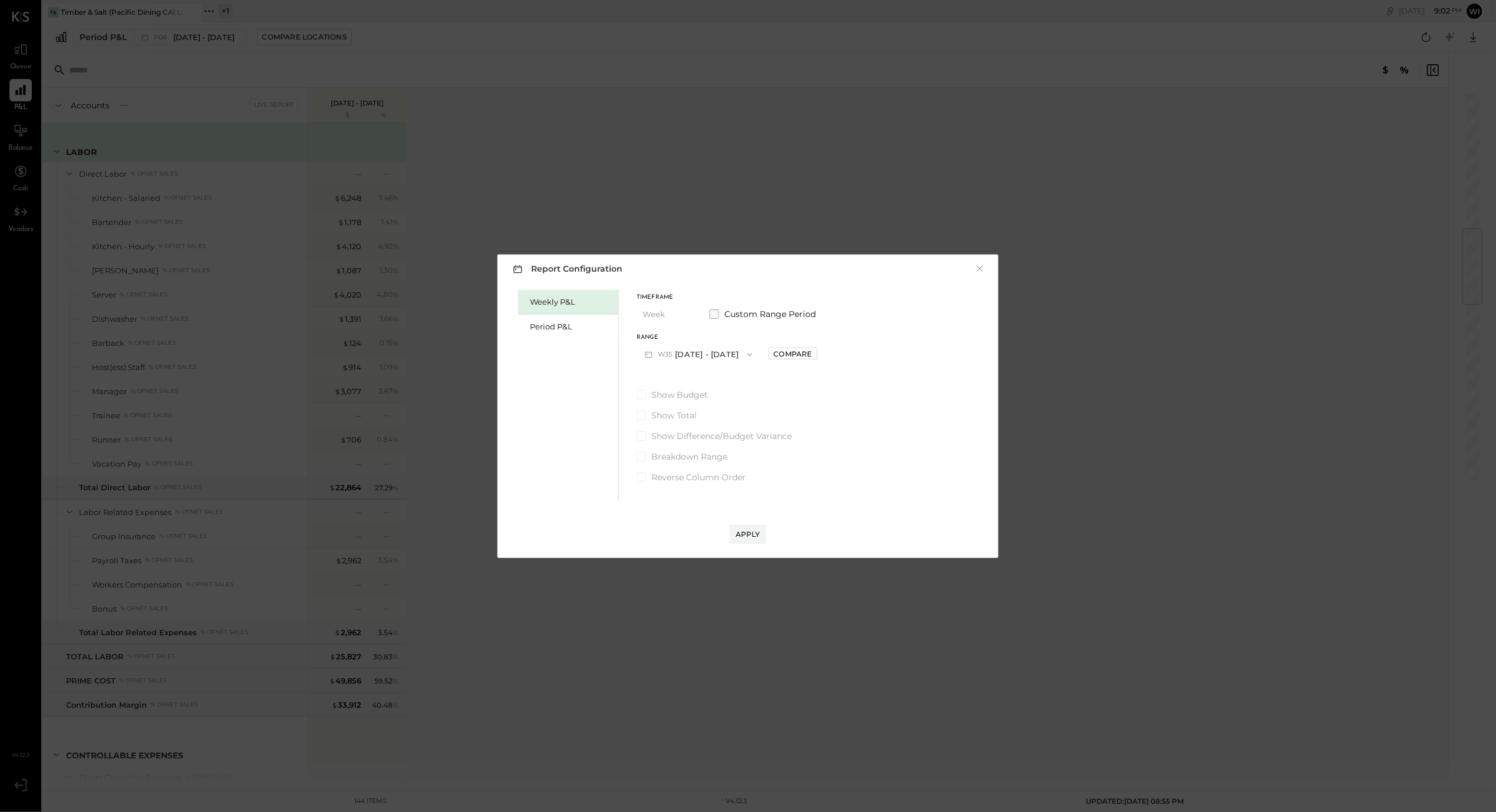
click at [740, 313] on span "Custom Range Period" at bounding box center [770, 314] width 91 height 12
click at [701, 354] on span "button" at bounding box center [693, 354] width 15 height 9
click at [700, 426] on div "[DATE]" at bounding box center [686, 430] width 99 height 25
click at [782, 357] on button "[DATE]" at bounding box center [770, 355] width 70 height 22
click at [814, 384] on div "[DATE]" at bounding box center [785, 380] width 99 height 25
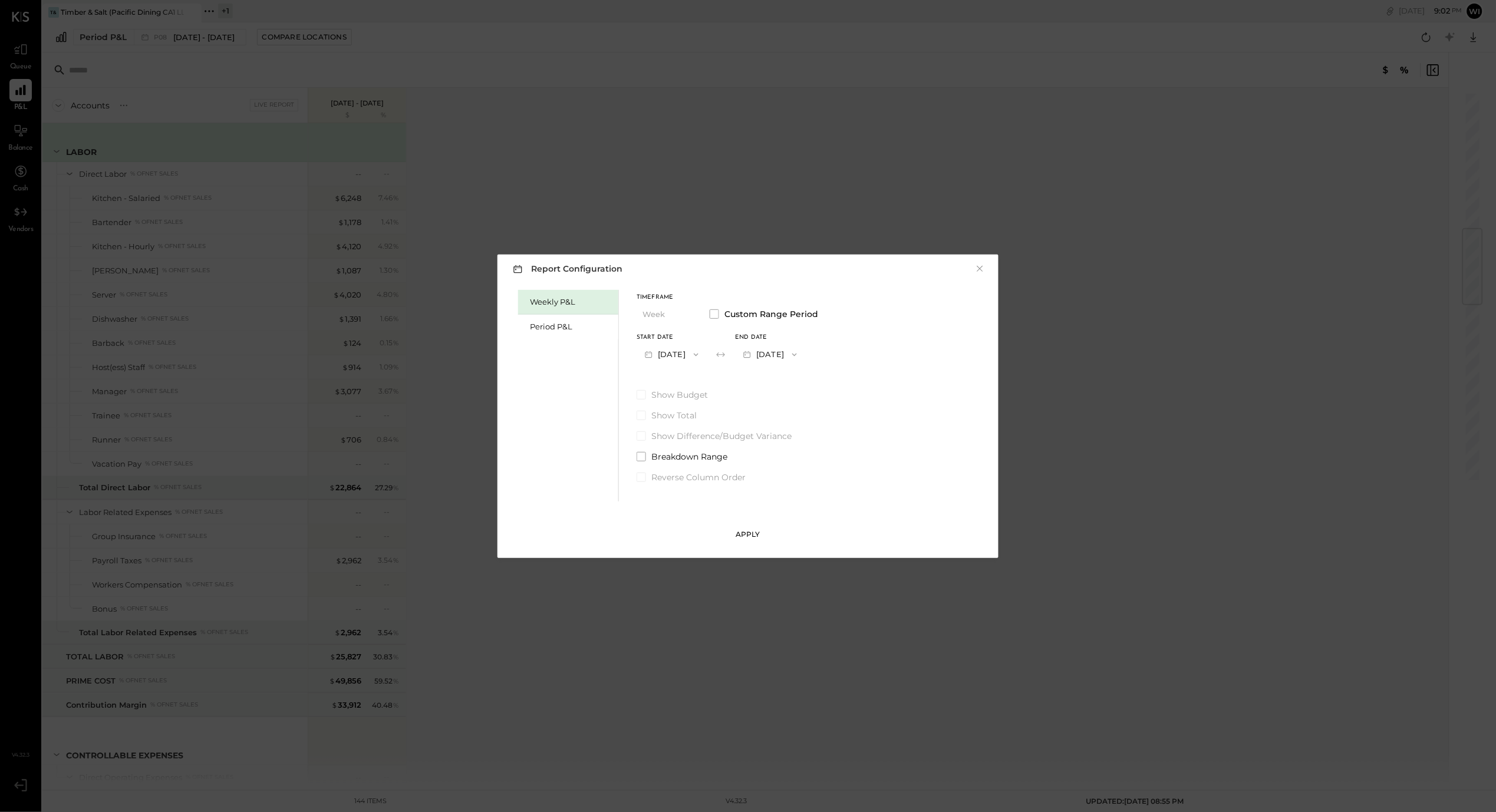
click at [755, 533] on div "Apply" at bounding box center [748, 535] width 25 height 10
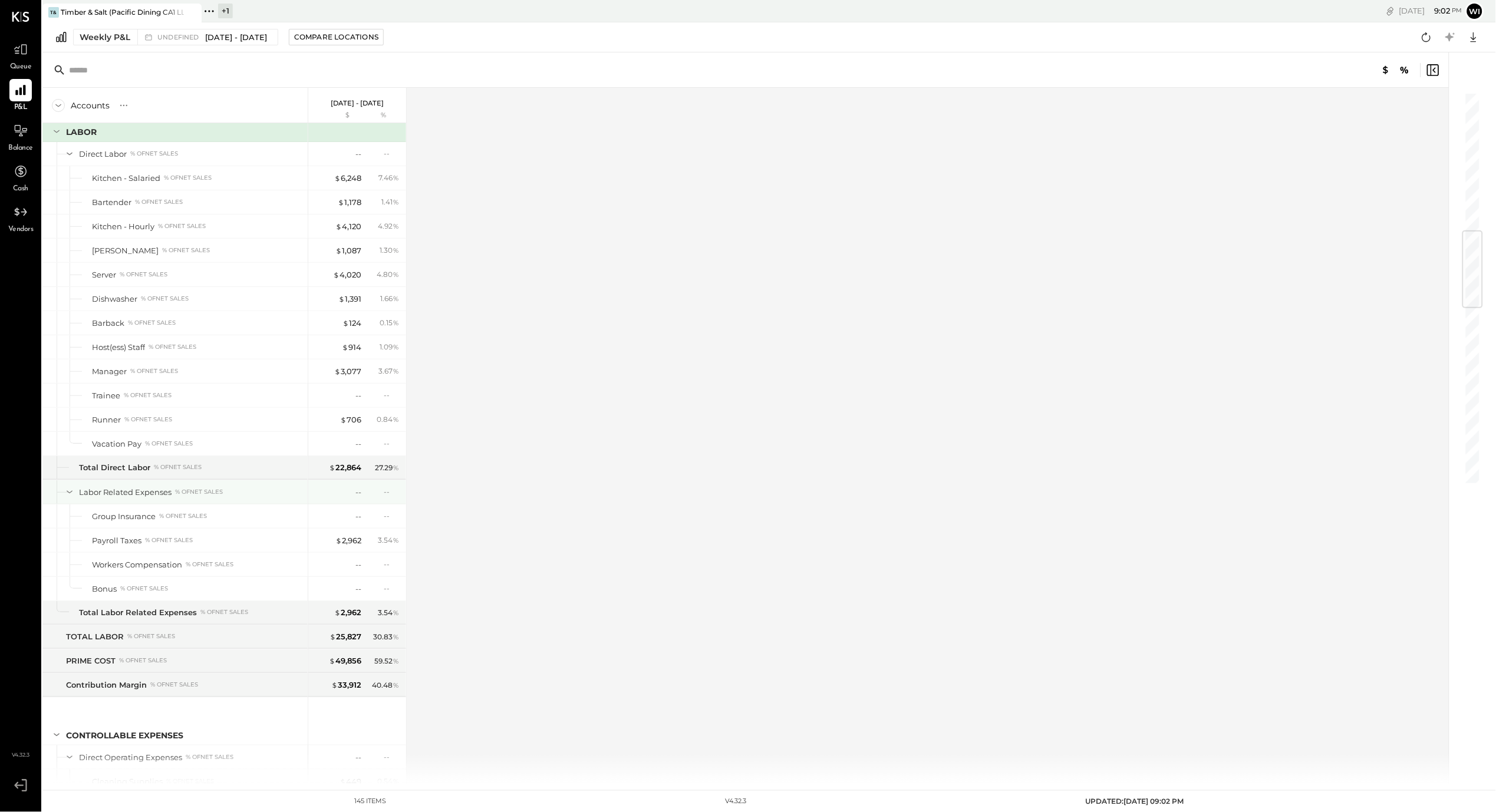
scroll to position [1169, 0]
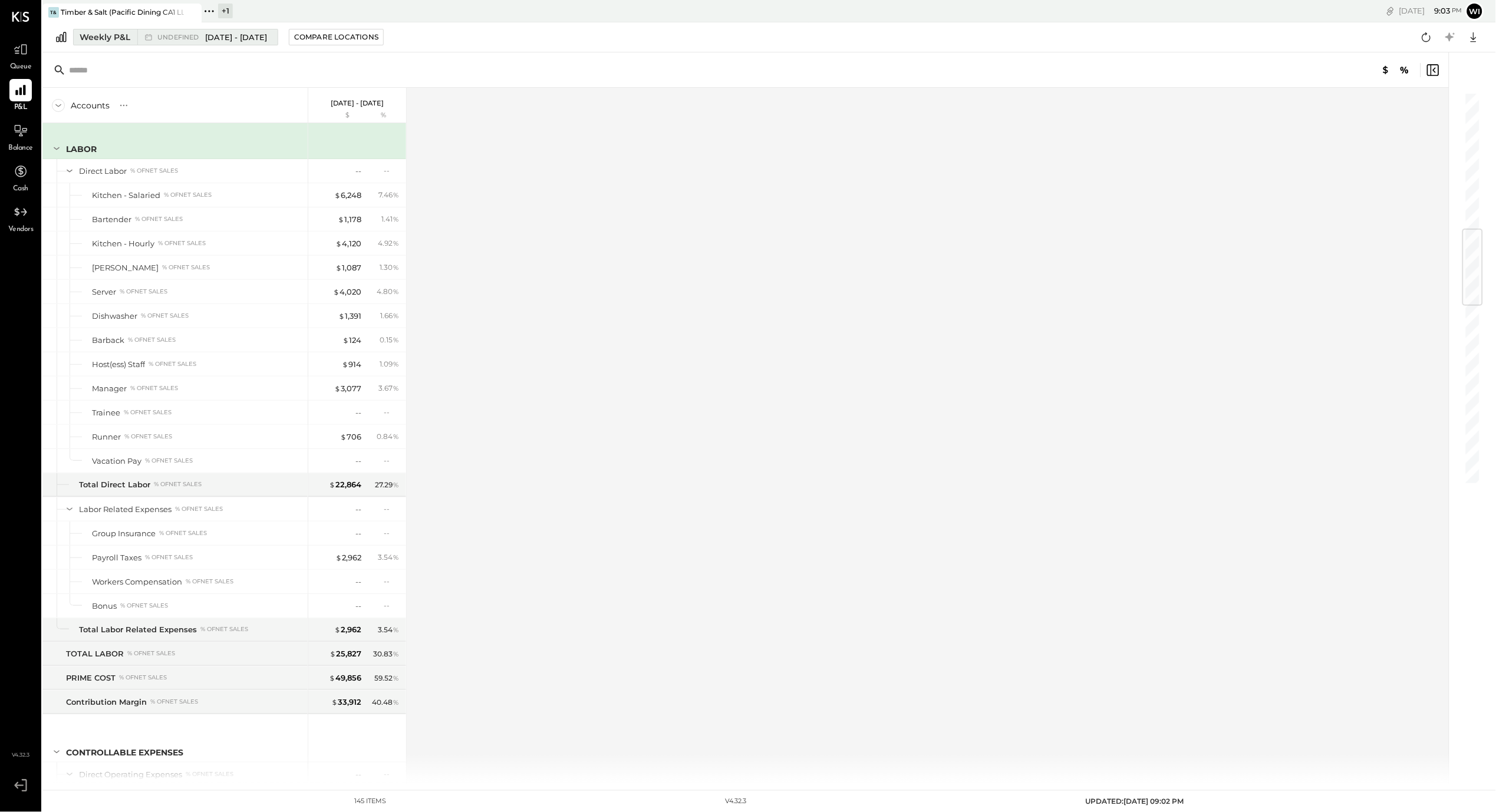
click at [203, 41] on div "undefined [DATE] - [DATE]" at bounding box center [212, 37] width 110 height 11
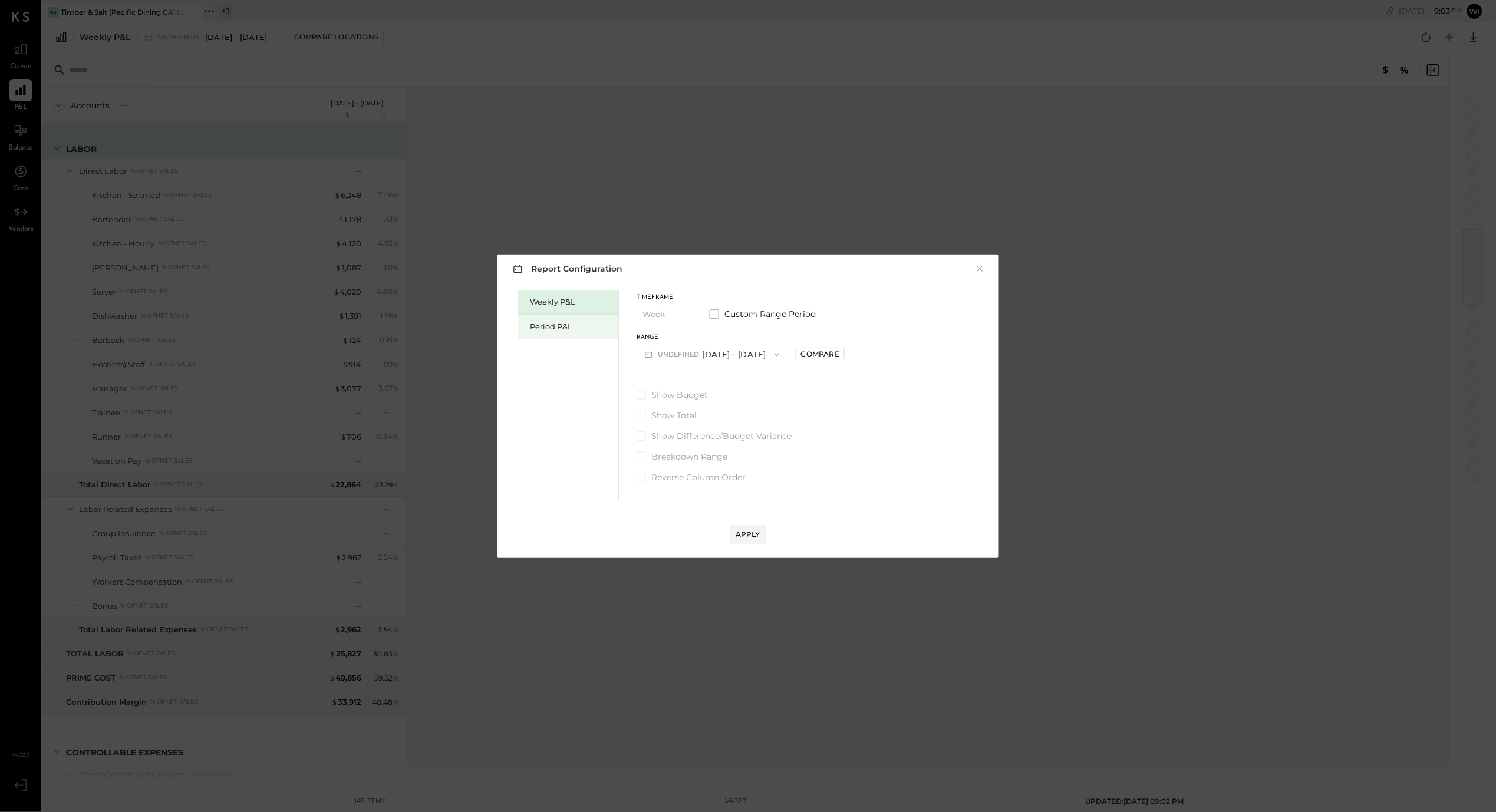
click at [576, 332] on div "Period P&L" at bounding box center [570, 326] width 83 height 11
click at [579, 304] on div "Weekly P&L" at bounding box center [570, 301] width 83 height 11
click at [732, 352] on button "W35 [DATE] - [DATE]" at bounding box center [698, 355] width 123 height 22
click at [721, 317] on label "Custom Range Period" at bounding box center [762, 314] width 106 height 12
click at [700, 355] on button "[DATE]" at bounding box center [672, 355] width 70 height 22
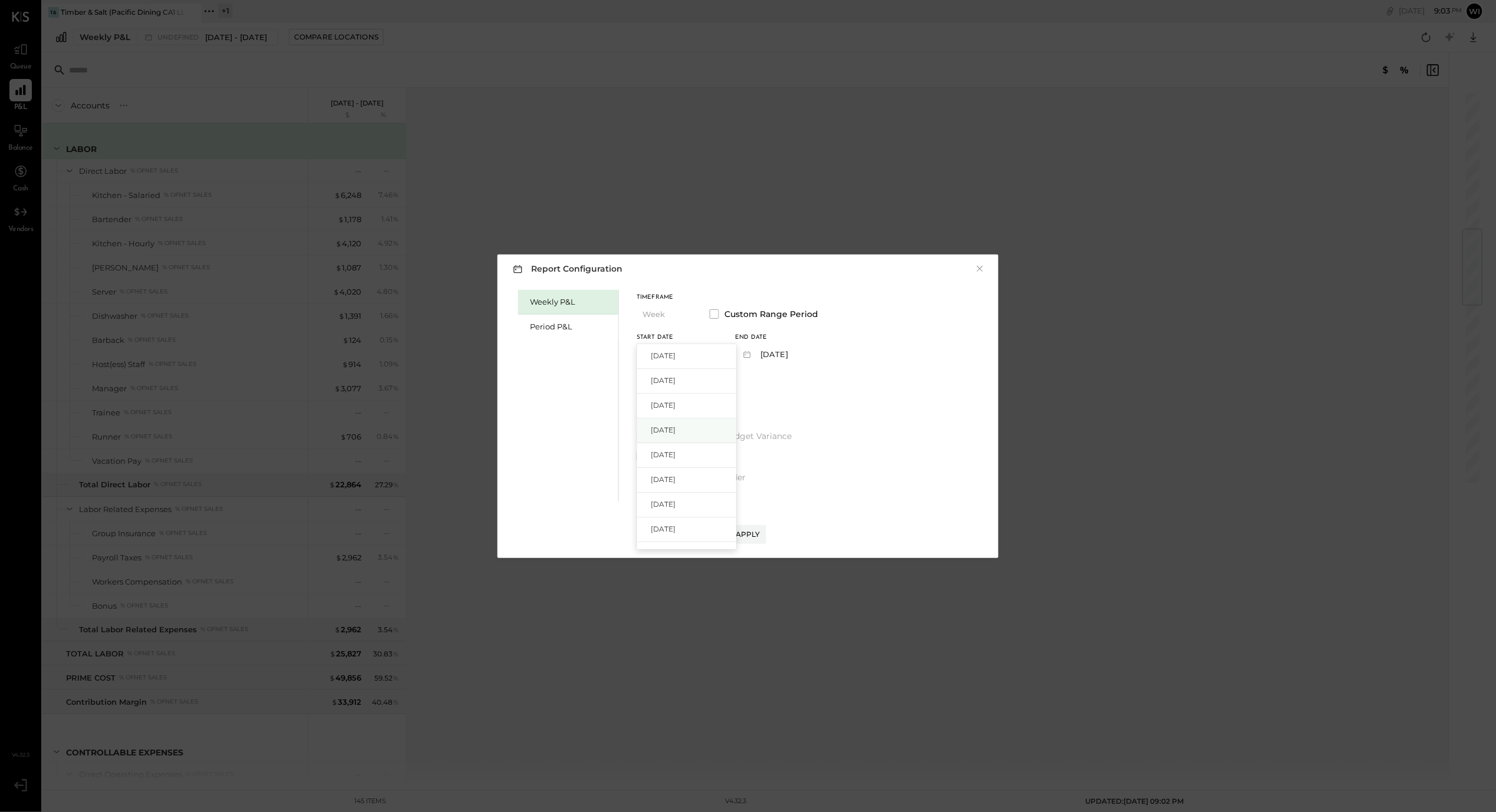
click at [675, 426] on span "[DATE]" at bounding box center [662, 430] width 25 height 10
click at [798, 356] on button "[DATE]" at bounding box center [770, 355] width 70 height 22
click at [774, 403] on span "[DATE]" at bounding box center [761, 405] width 25 height 10
click at [754, 532] on div "Apply" at bounding box center [748, 535] width 25 height 10
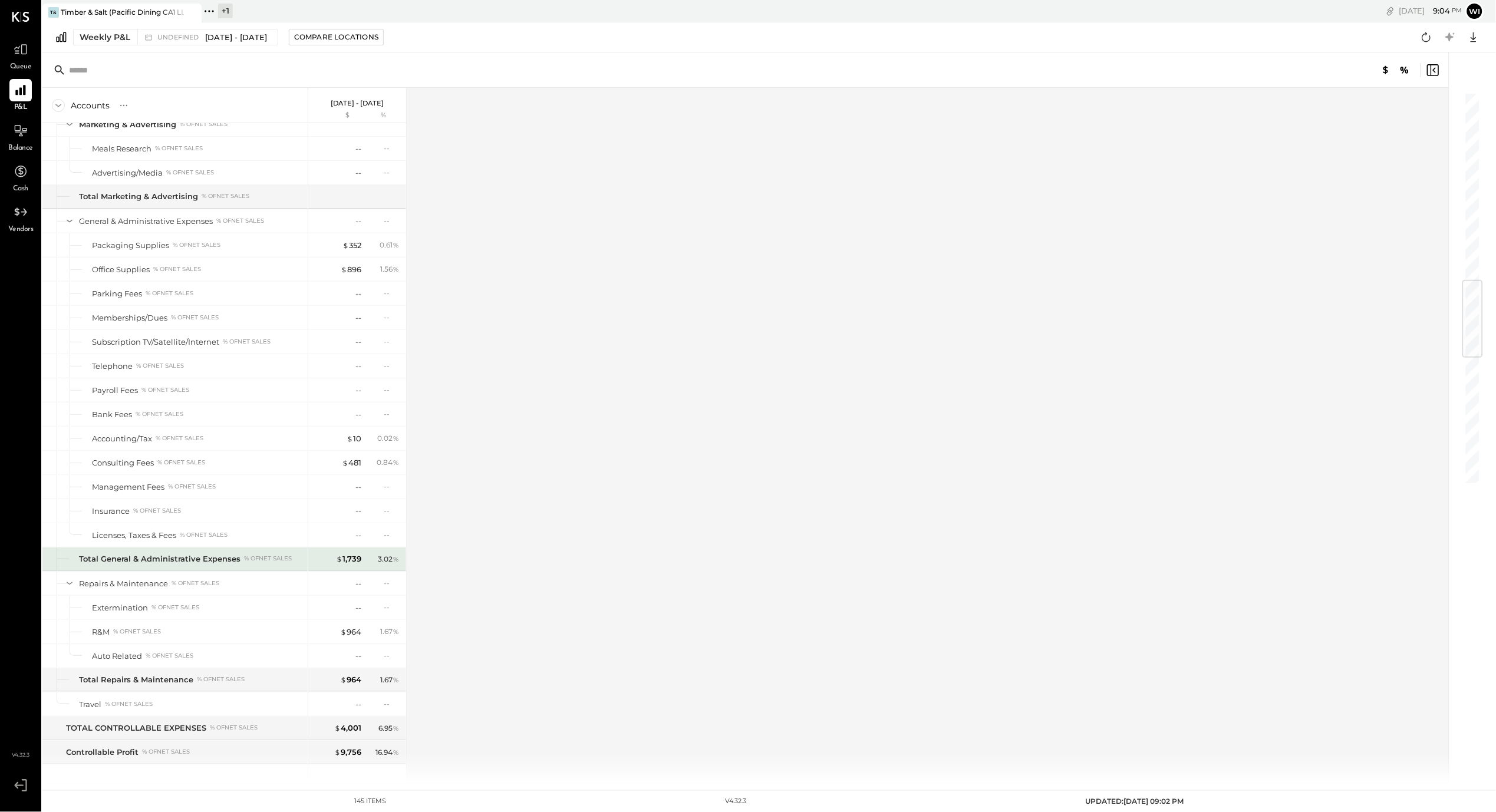
scroll to position [1421, 0]
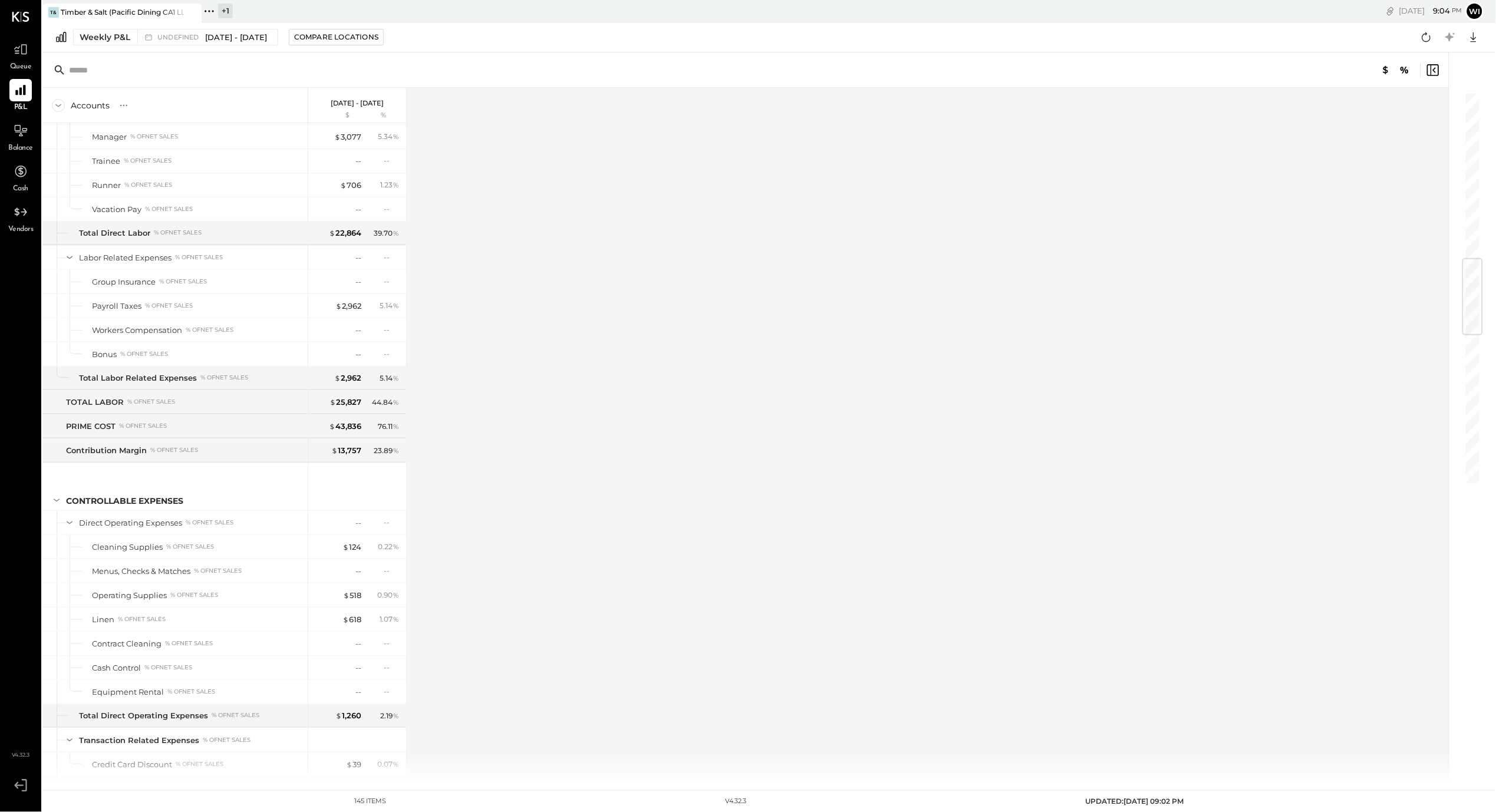
click at [733, 527] on div "Accounts S % GL [DATE] - [DATE] $ % SALES Sales, Food % of GROSS SALES Food - B…" at bounding box center [747, 435] width 1408 height 695
